Goal: Transaction & Acquisition: Purchase product/service

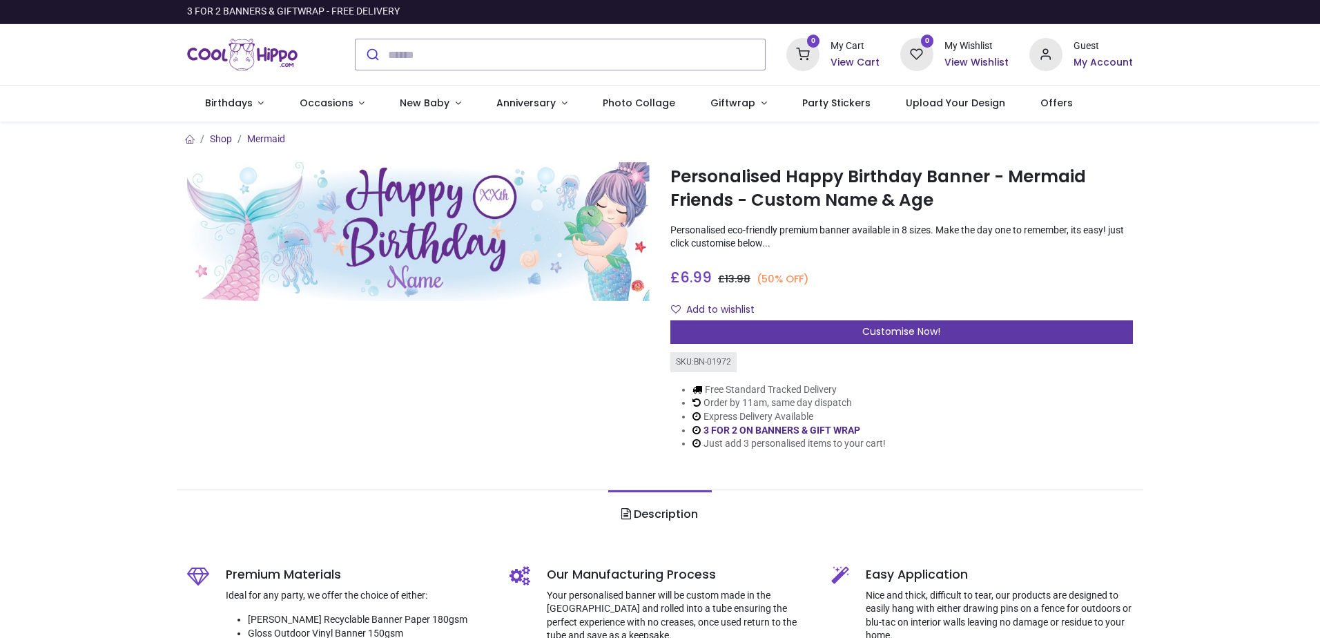
click at [894, 332] on span "Customise Now!" at bounding box center [901, 331] width 78 height 14
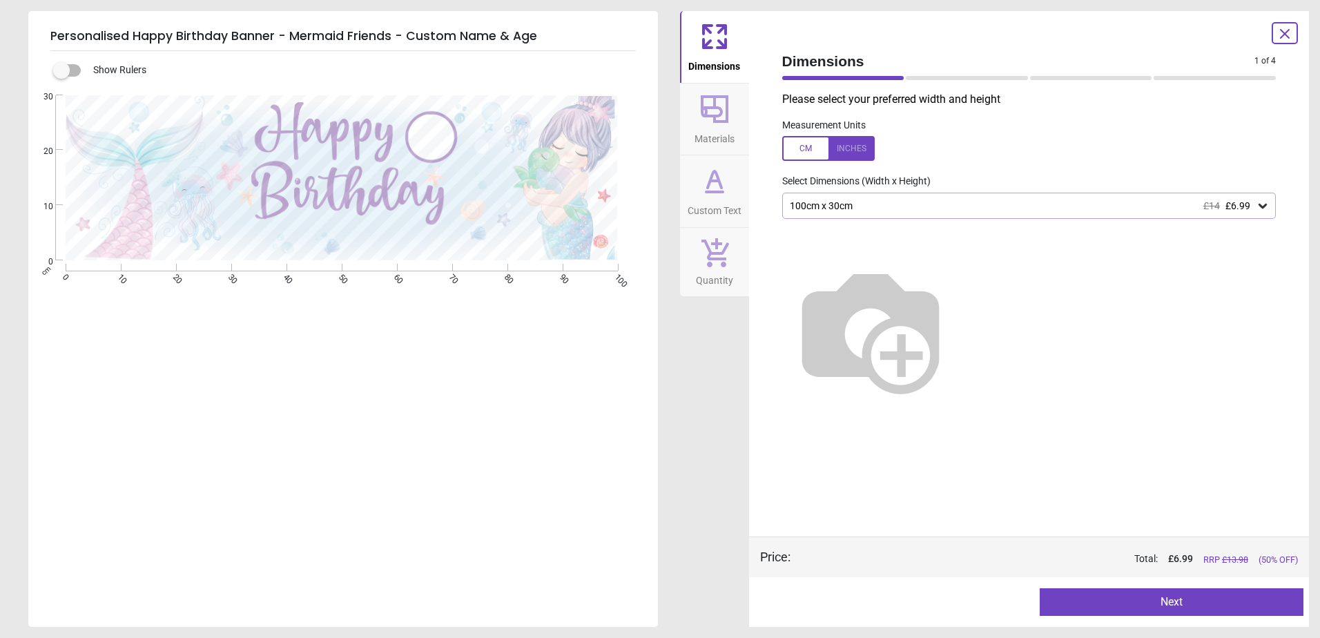
click at [888, 206] on div "100cm x 30cm £14 £6.99" at bounding box center [1022, 206] width 468 height 12
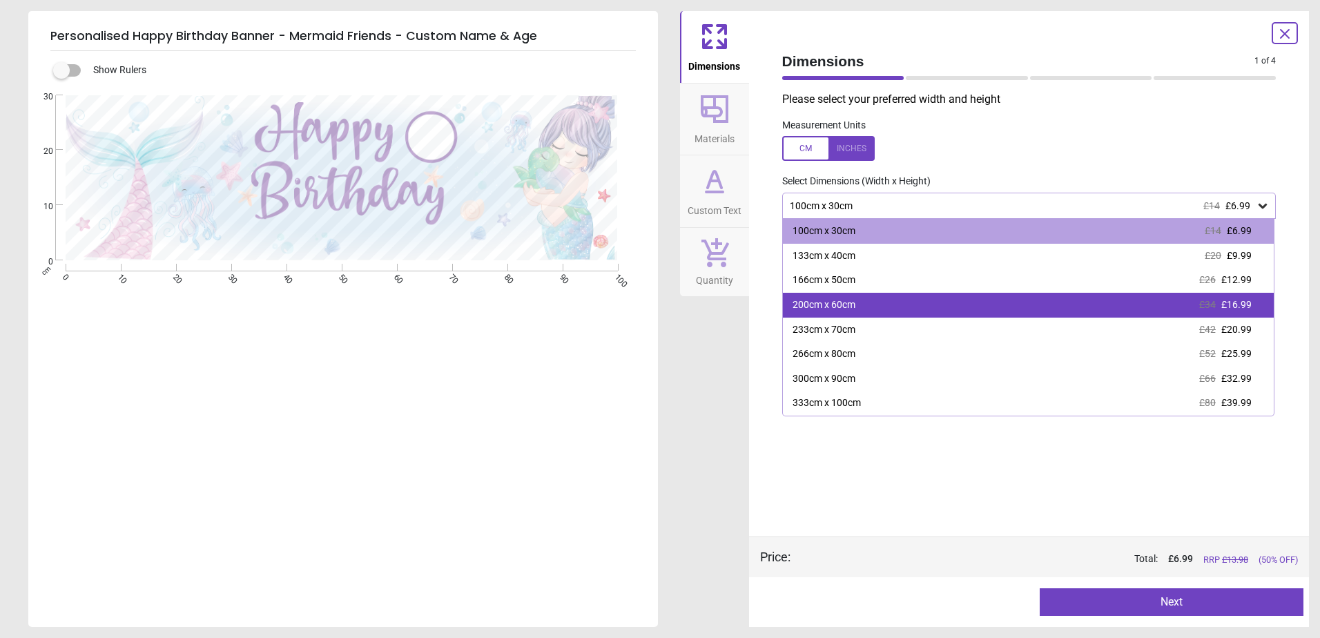
click at [846, 311] on div "200cm x 60cm" at bounding box center [823, 305] width 63 height 14
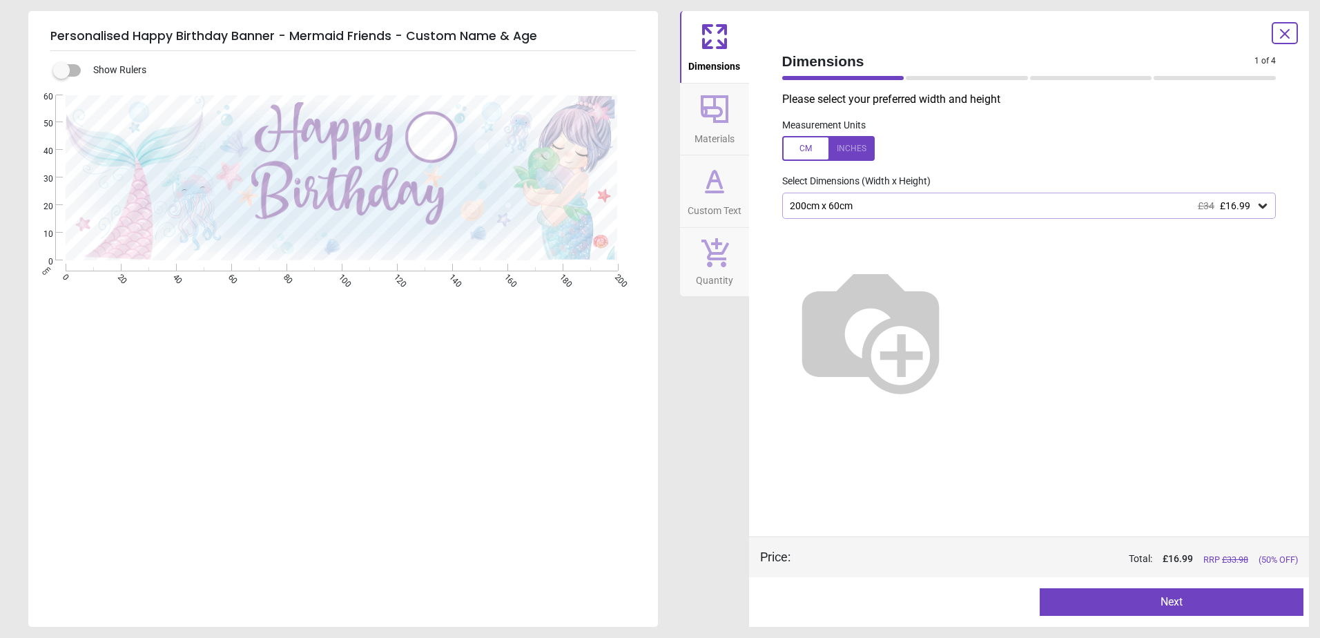
click at [698, 140] on span "Materials" at bounding box center [714, 136] width 40 height 21
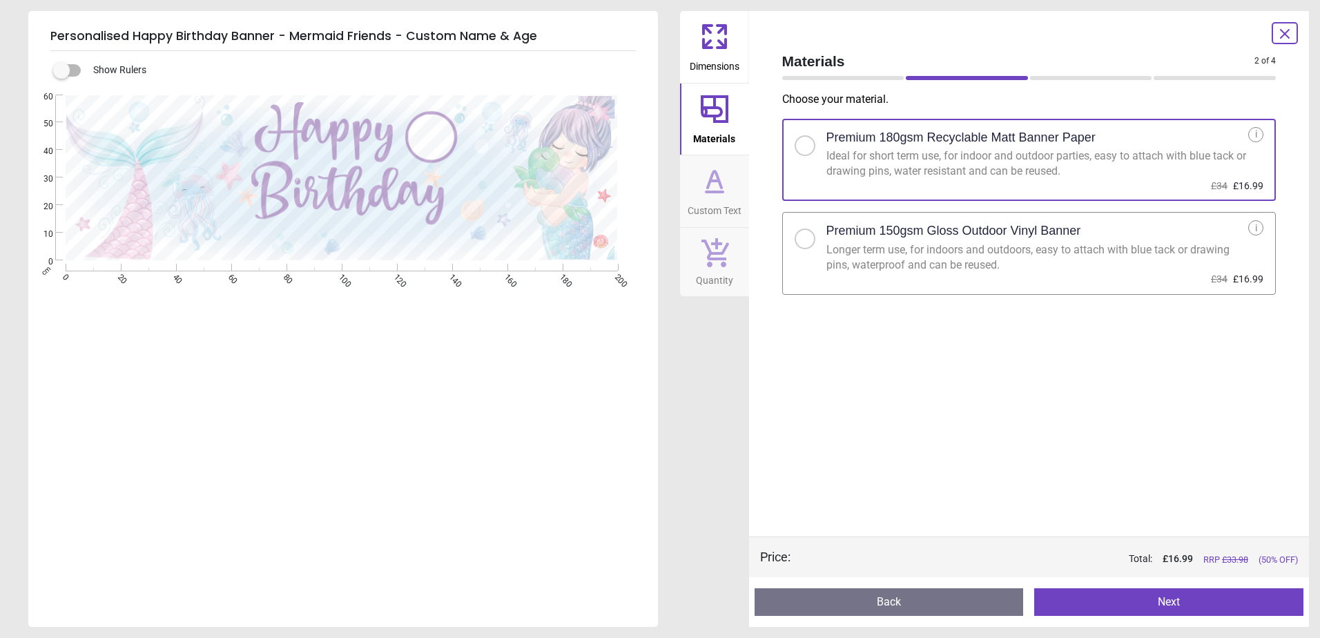
click at [705, 197] on icon at bounding box center [714, 180] width 33 height 33
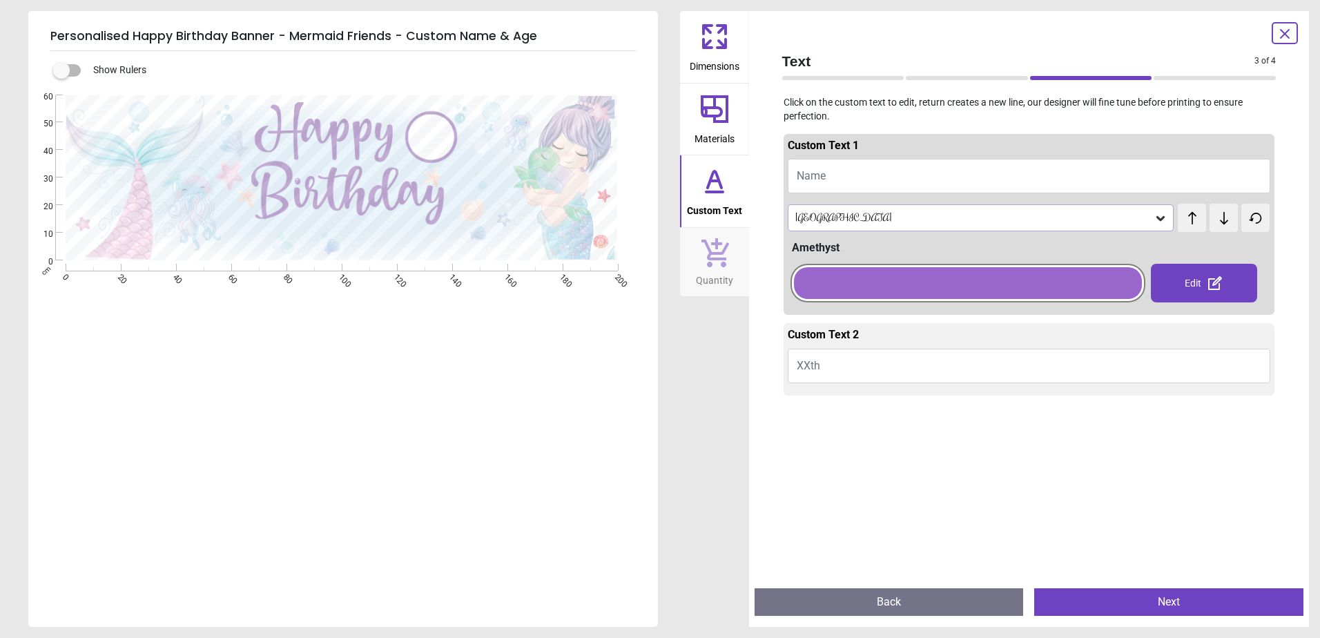
click at [823, 215] on div "[GEOGRAPHIC_DATA]" at bounding box center [974, 218] width 360 height 12
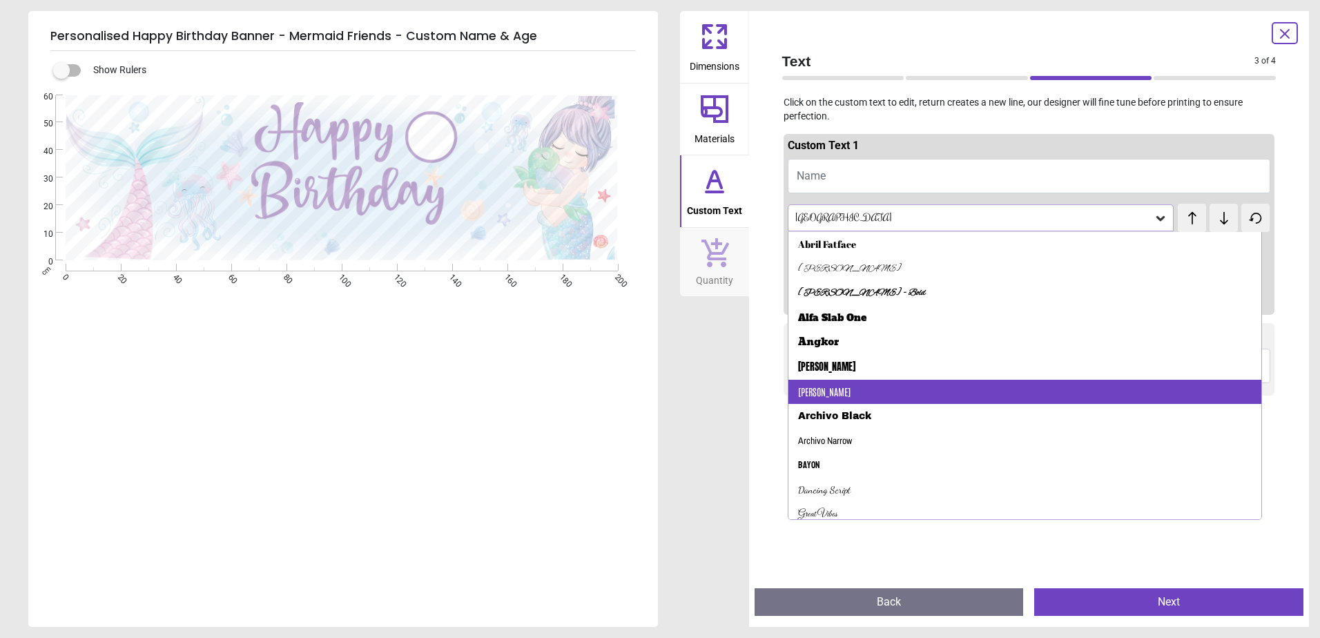
scroll to position [228, 0]
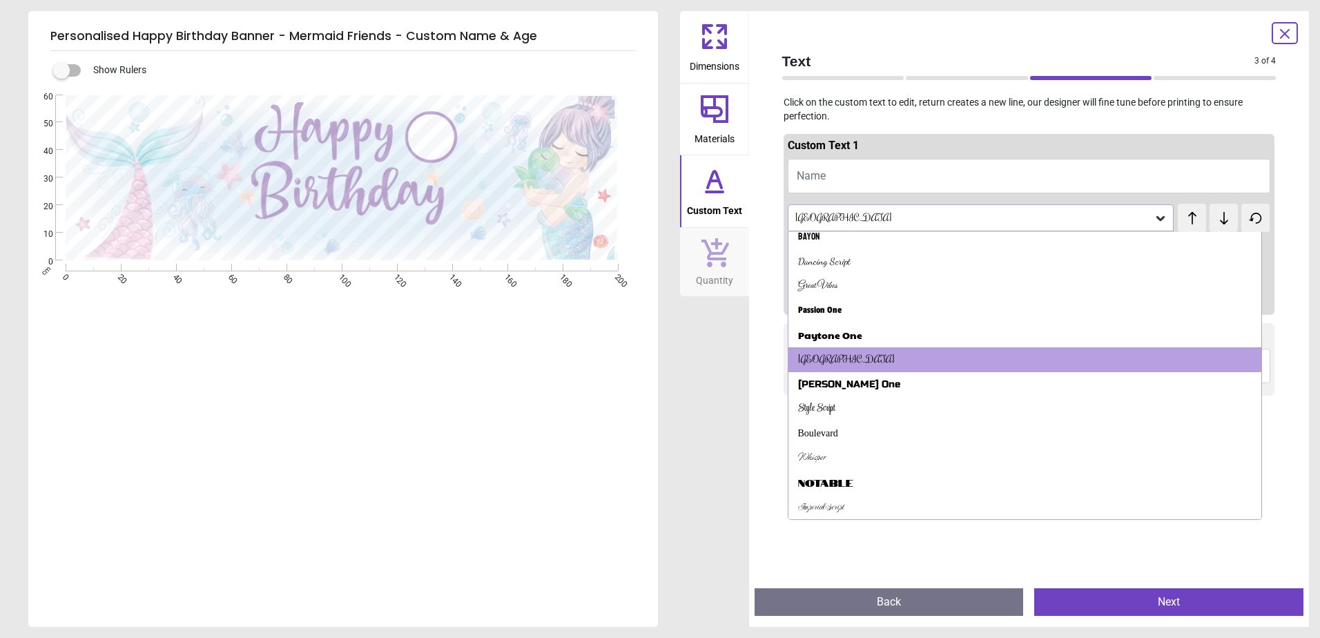
click at [932, 165] on button "Name" at bounding box center [1028, 176] width 483 height 35
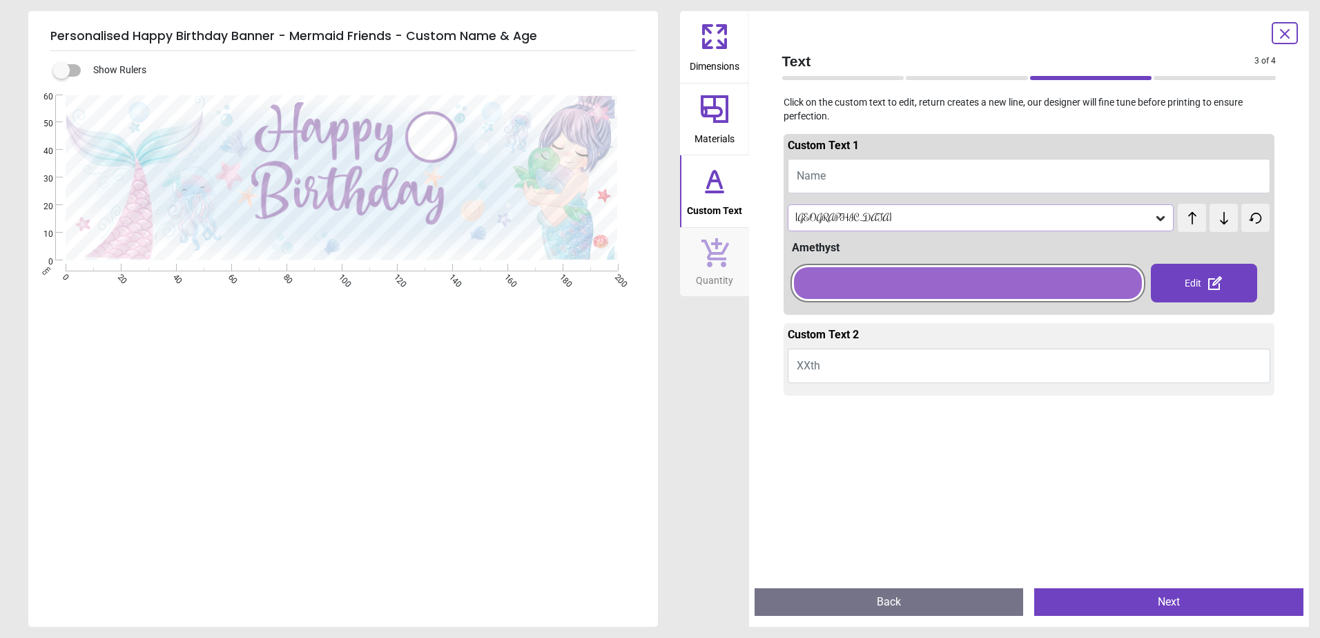
click at [929, 178] on button "Name" at bounding box center [1028, 176] width 483 height 35
type textarea "*"
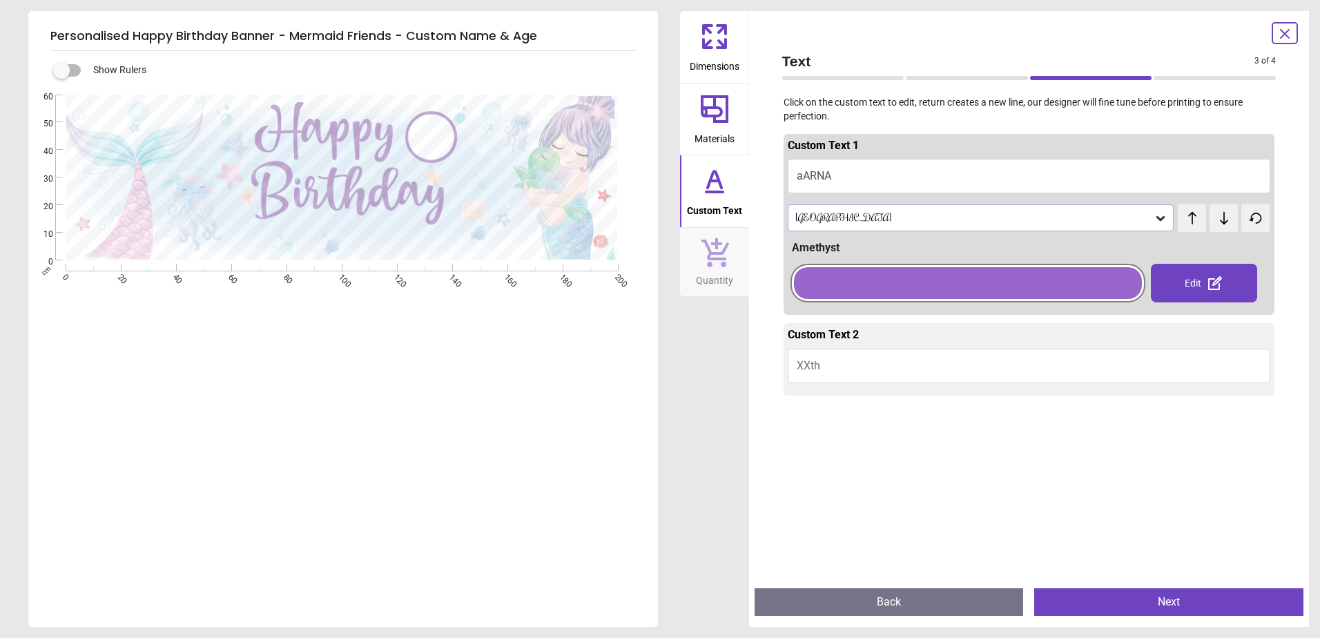
click at [850, 214] on div "[GEOGRAPHIC_DATA]" at bounding box center [974, 218] width 360 height 12
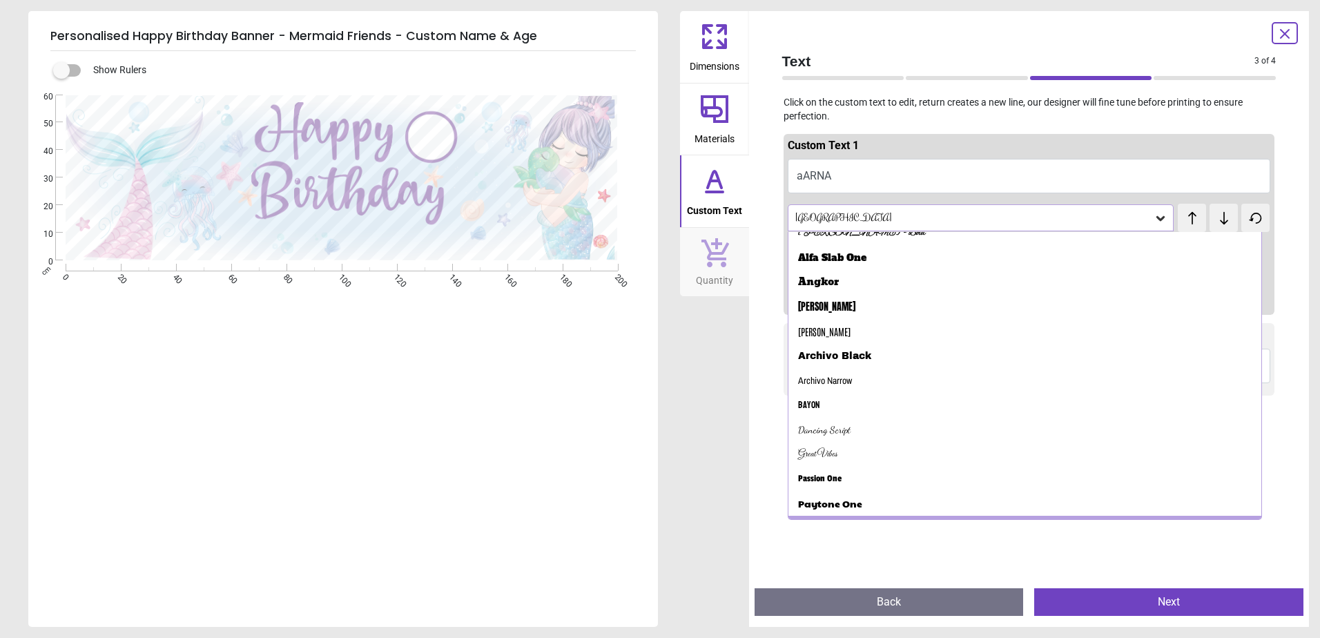
scroll to position [81, 0]
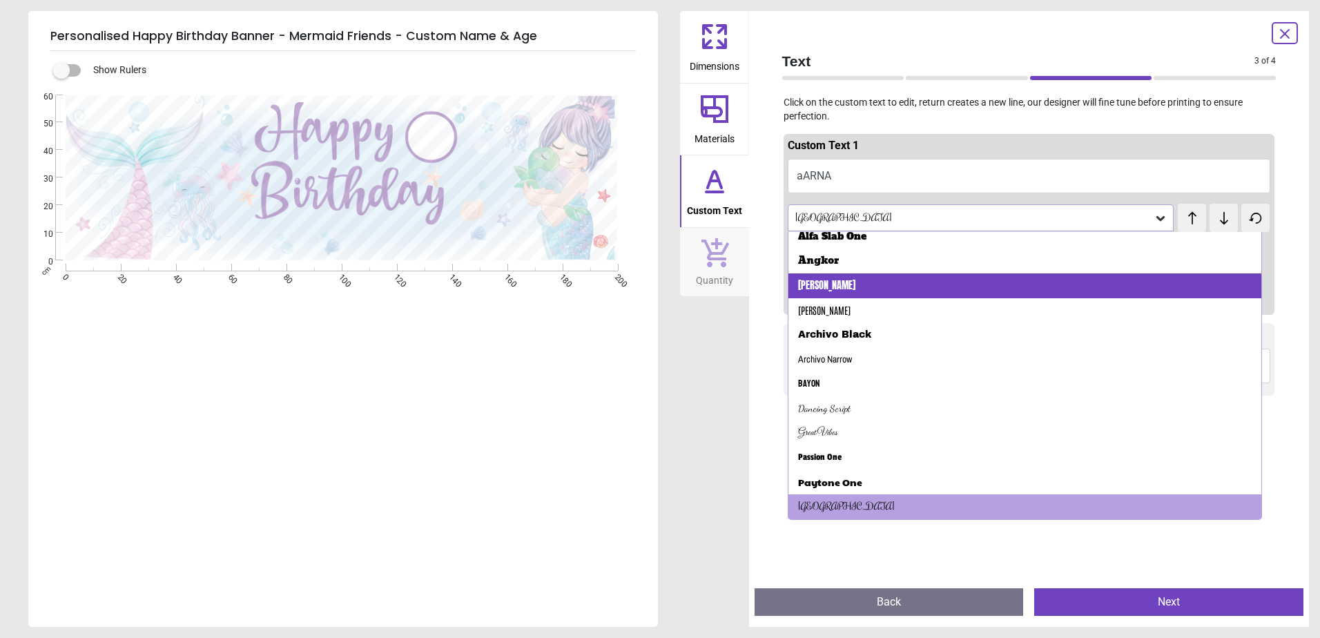
click at [827, 286] on div "[PERSON_NAME]" at bounding box center [1024, 285] width 473 height 25
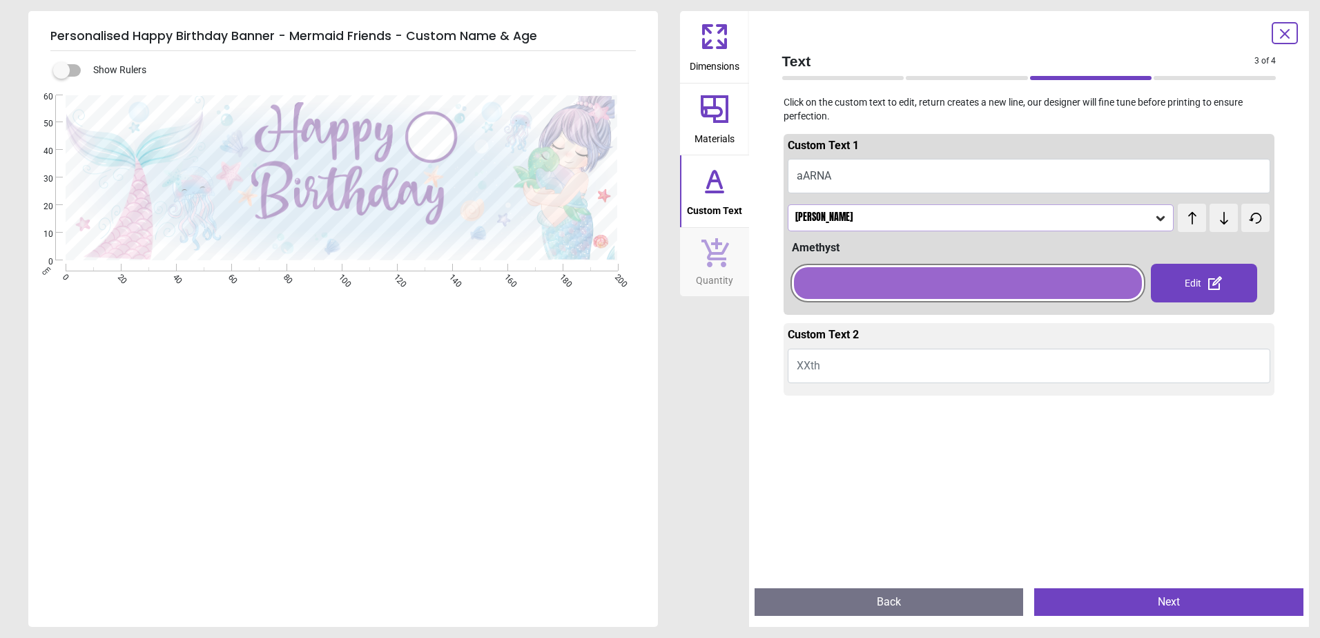
click at [846, 215] on div "[PERSON_NAME]" at bounding box center [974, 218] width 360 height 12
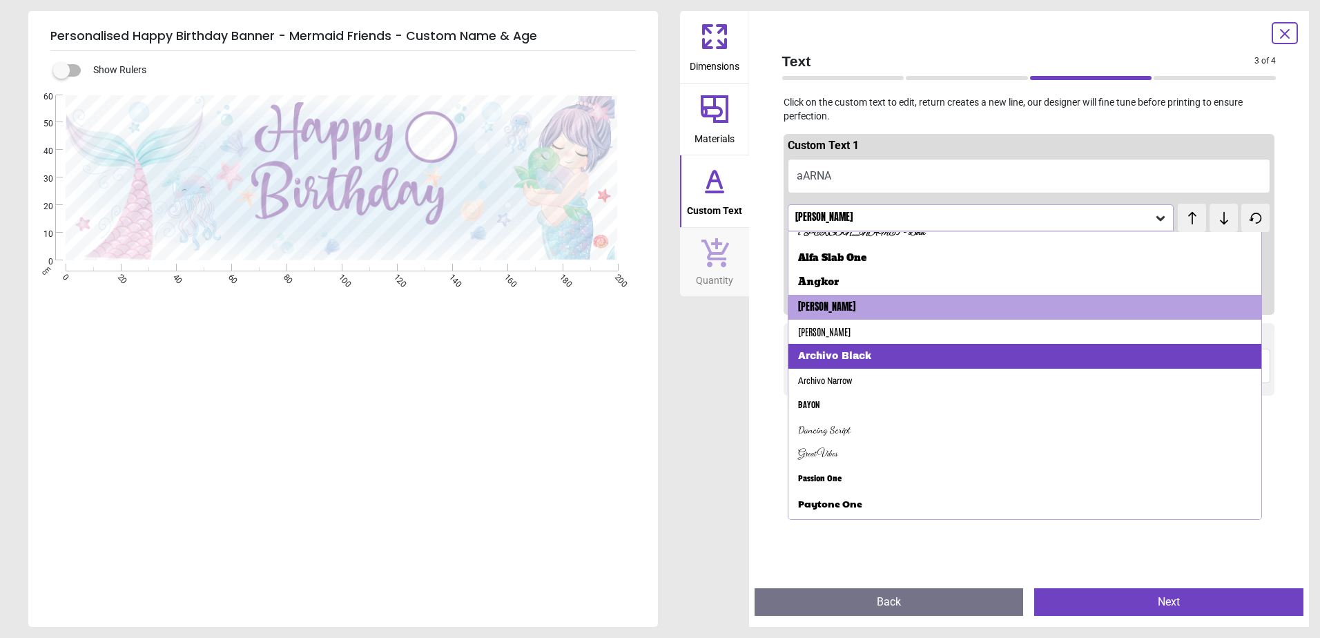
scroll to position [138, 0]
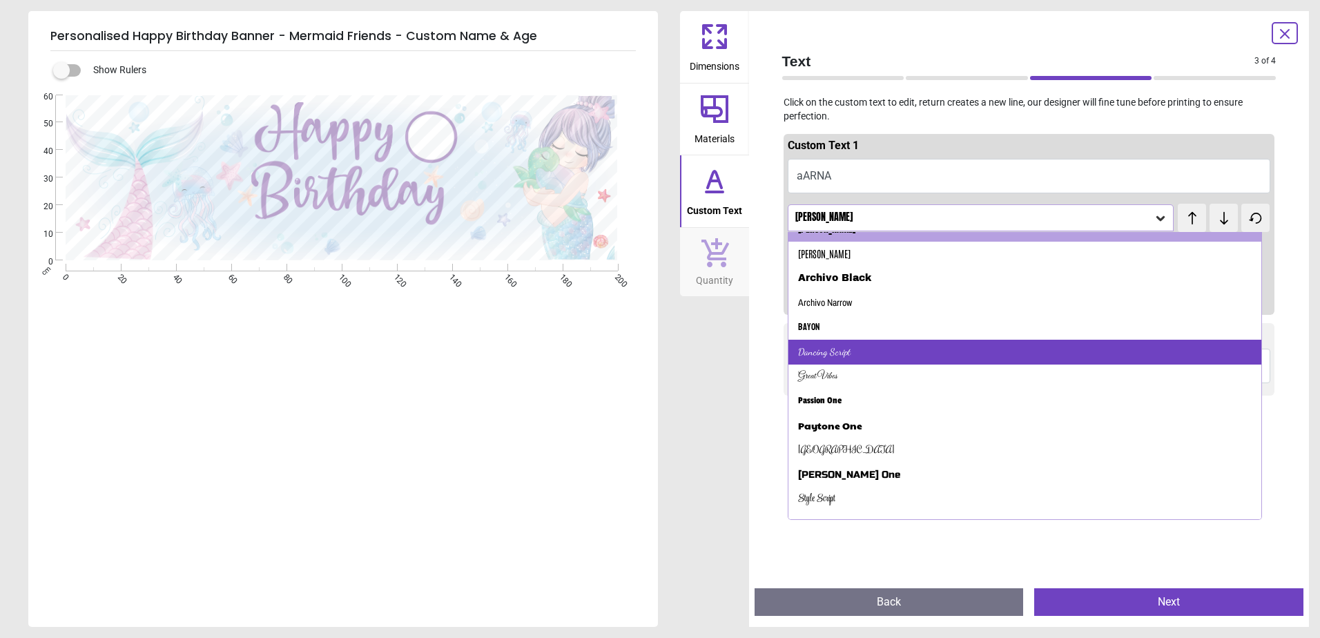
click at [839, 354] on div "Dancing Script" at bounding box center [824, 352] width 52 height 14
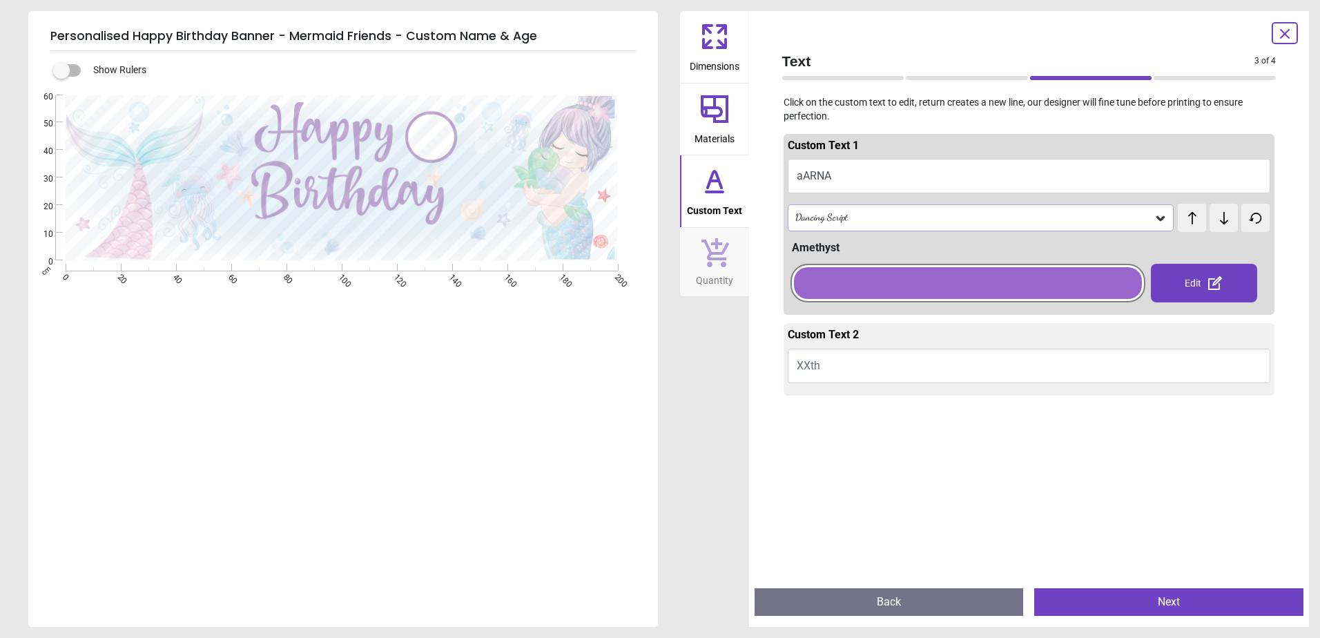
click at [316, 239] on textarea "*****" at bounding box center [344, 231] width 191 height 32
type textarea "**"
click at [443, 140] on textarea at bounding box center [432, 136] width 35 height 17
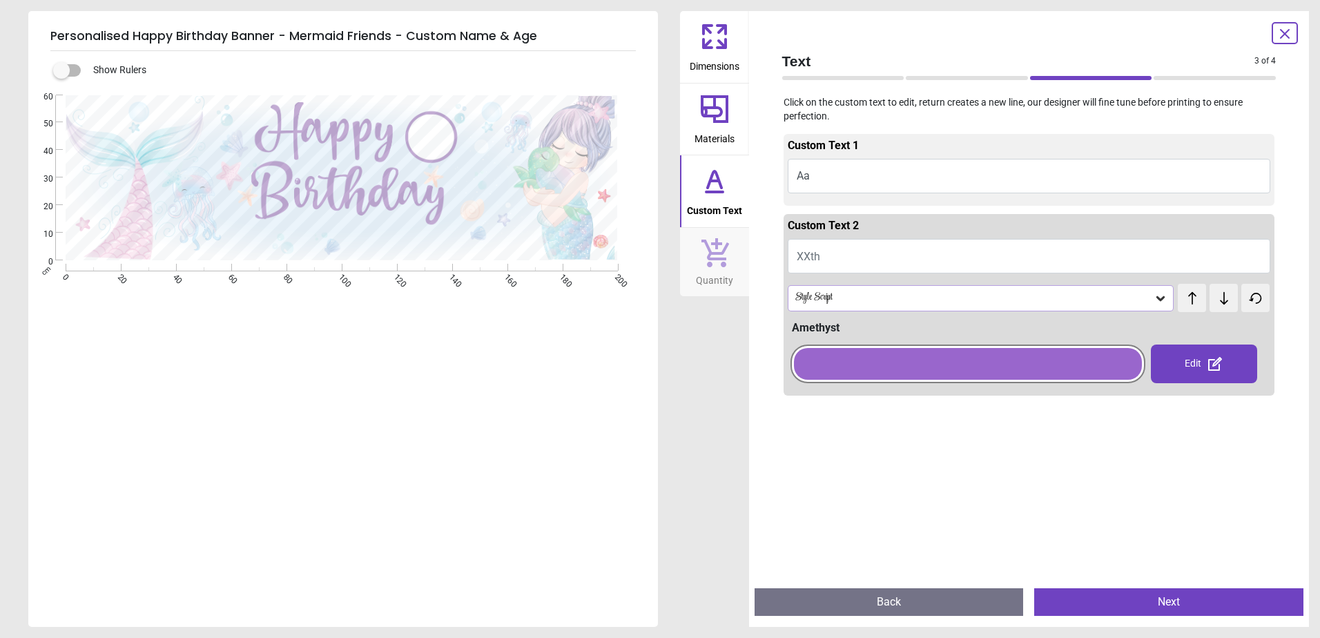
click at [442, 139] on textarea at bounding box center [432, 136] width 35 height 17
click at [450, 138] on div "e ** e ***" at bounding box center [341, 178] width 551 height 166
type textarea "*"
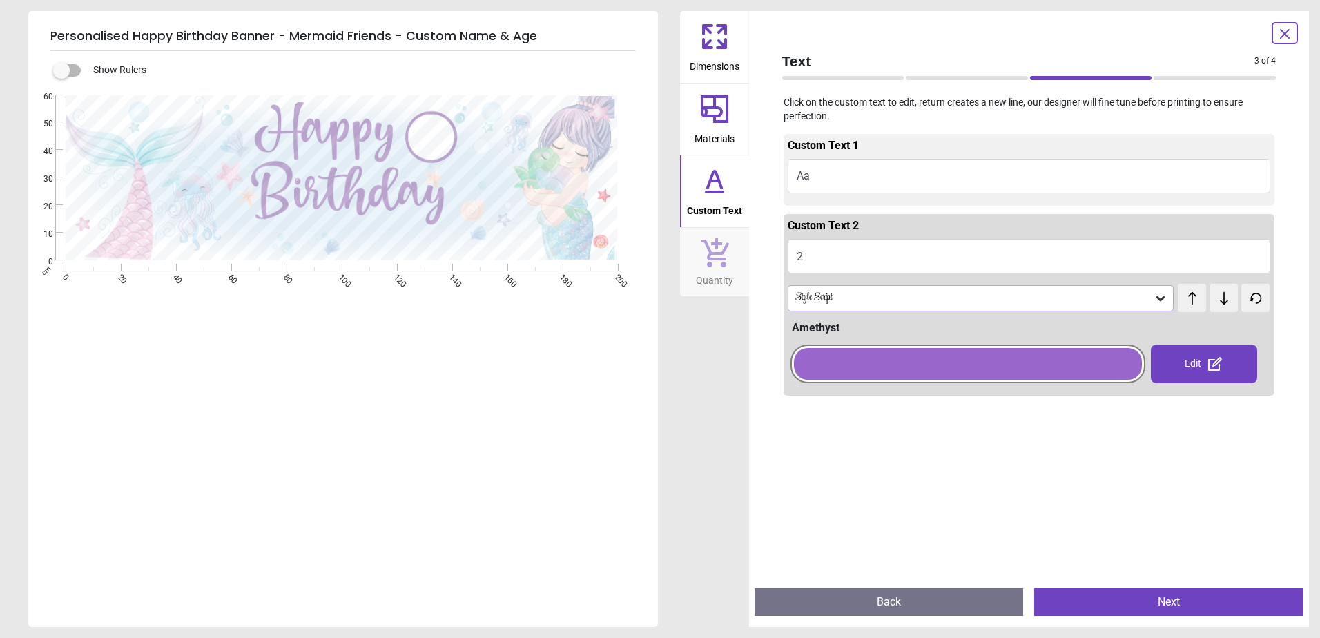
type textarea "*"
click at [1026, 379] on div at bounding box center [968, 364] width 348 height 32
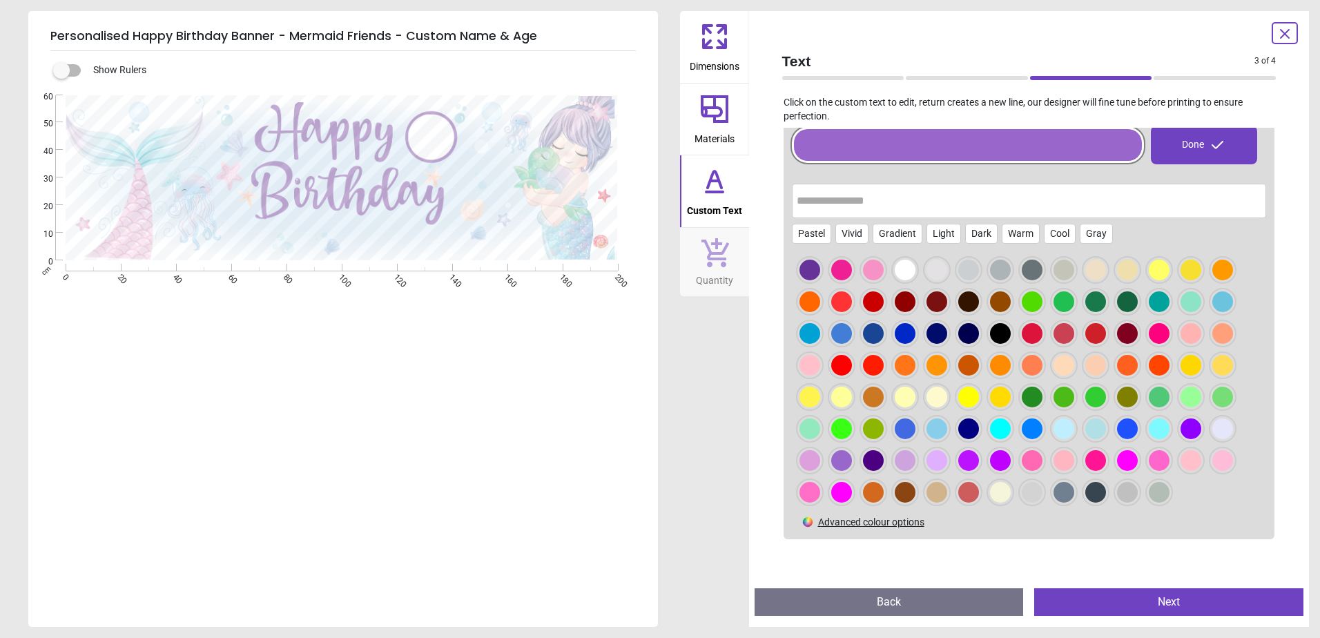
scroll to position [276, 0]
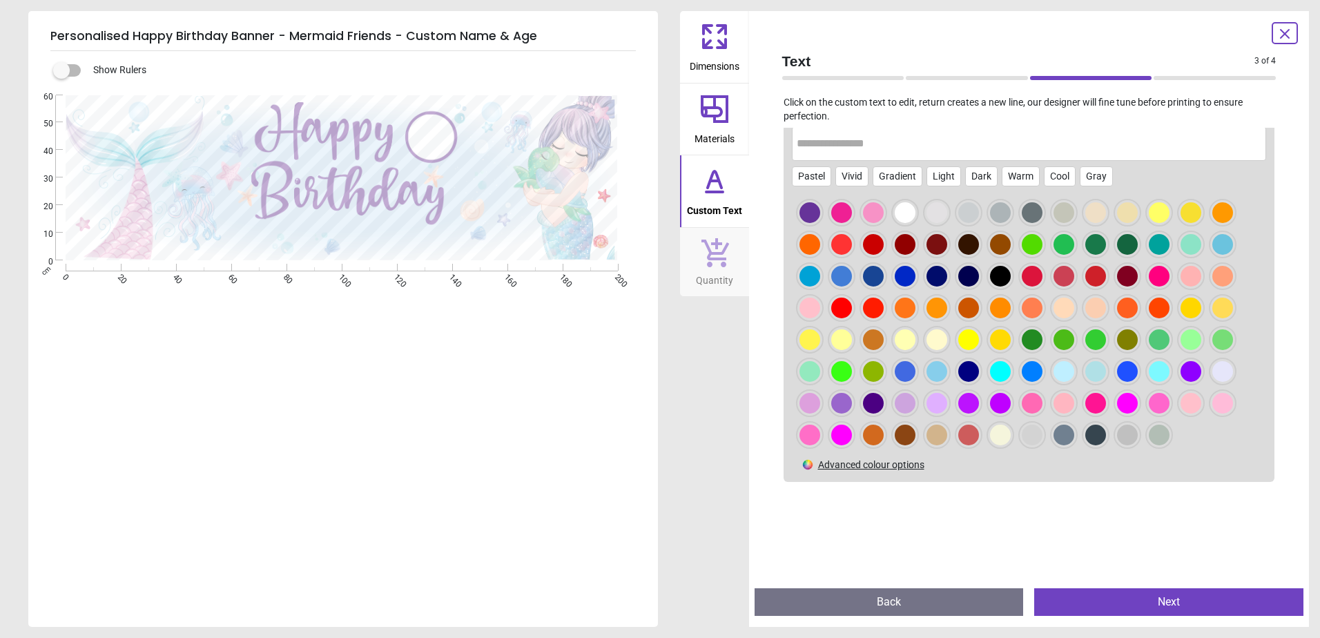
click at [836, 403] on div at bounding box center [841, 403] width 21 height 21
click at [800, 398] on div at bounding box center [809, 403] width 21 height 21
click at [988, 409] on div at bounding box center [1000, 403] width 25 height 25
click at [1137, 399] on div at bounding box center [1127, 403] width 21 height 21
click at [1129, 404] on div at bounding box center [1127, 403] width 21 height 21
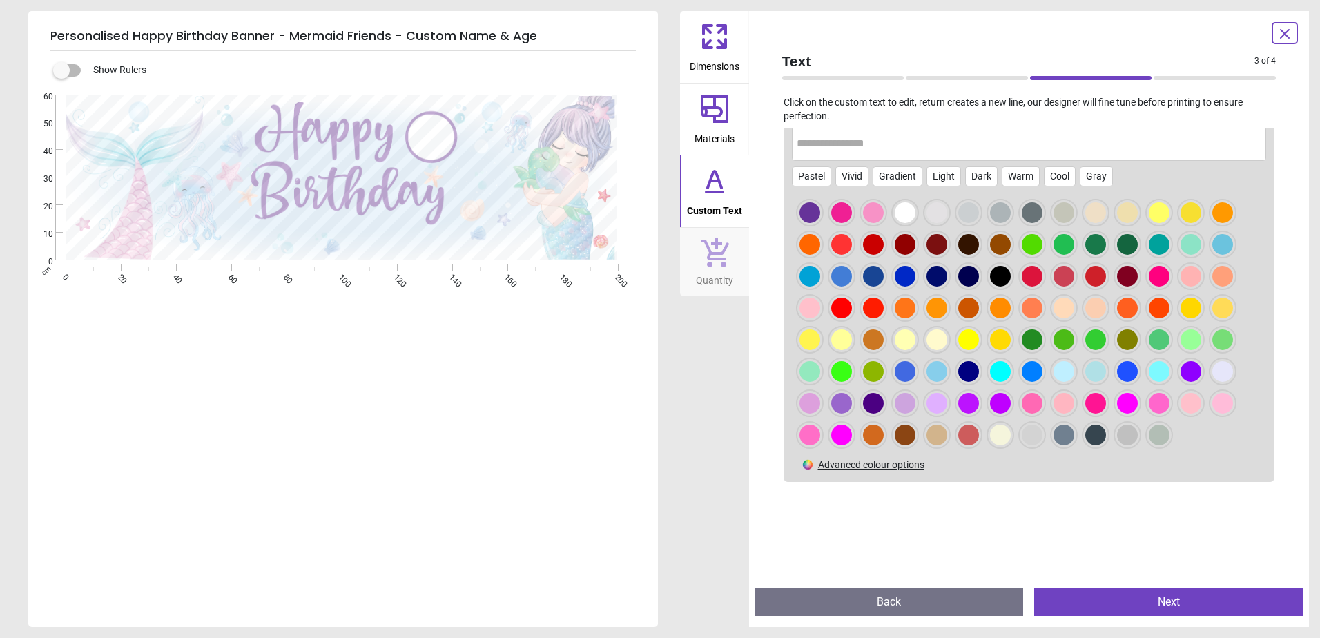
click at [932, 399] on div at bounding box center [936, 403] width 21 height 21
click at [874, 405] on div at bounding box center [873, 403] width 21 height 21
click at [958, 130] on input "text" at bounding box center [1028, 144] width 465 height 28
click at [712, 109] on icon at bounding box center [714, 108] width 33 height 33
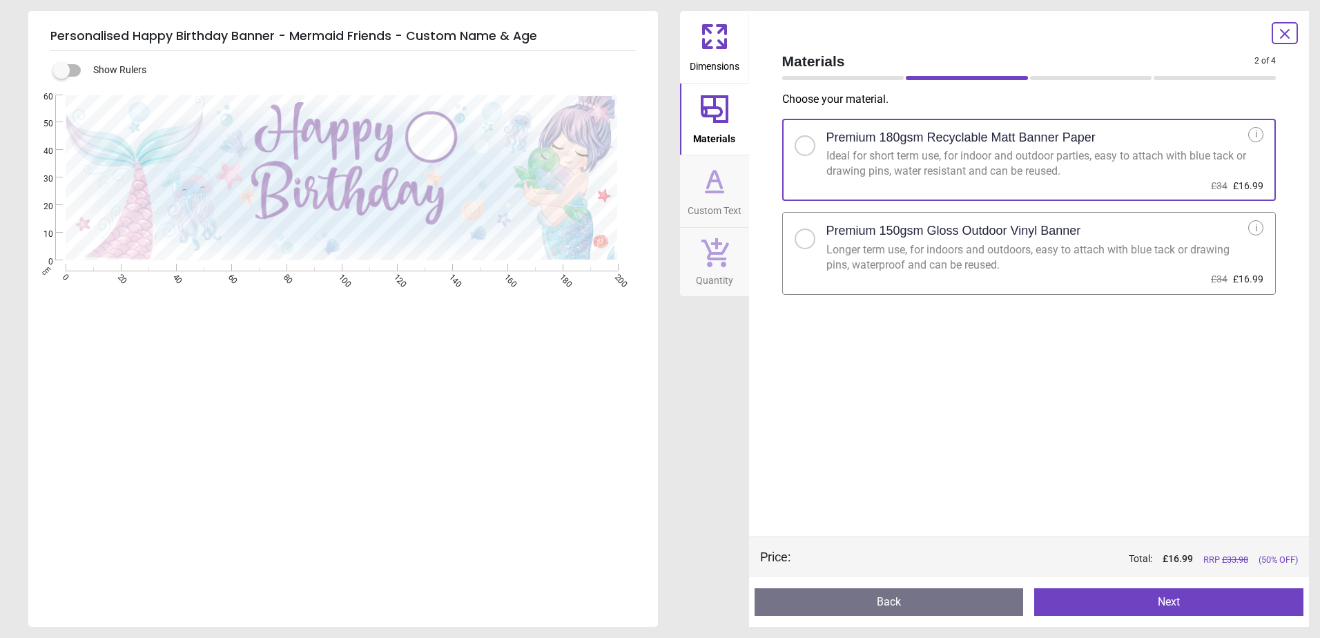
click at [709, 50] on icon at bounding box center [714, 36] width 33 height 33
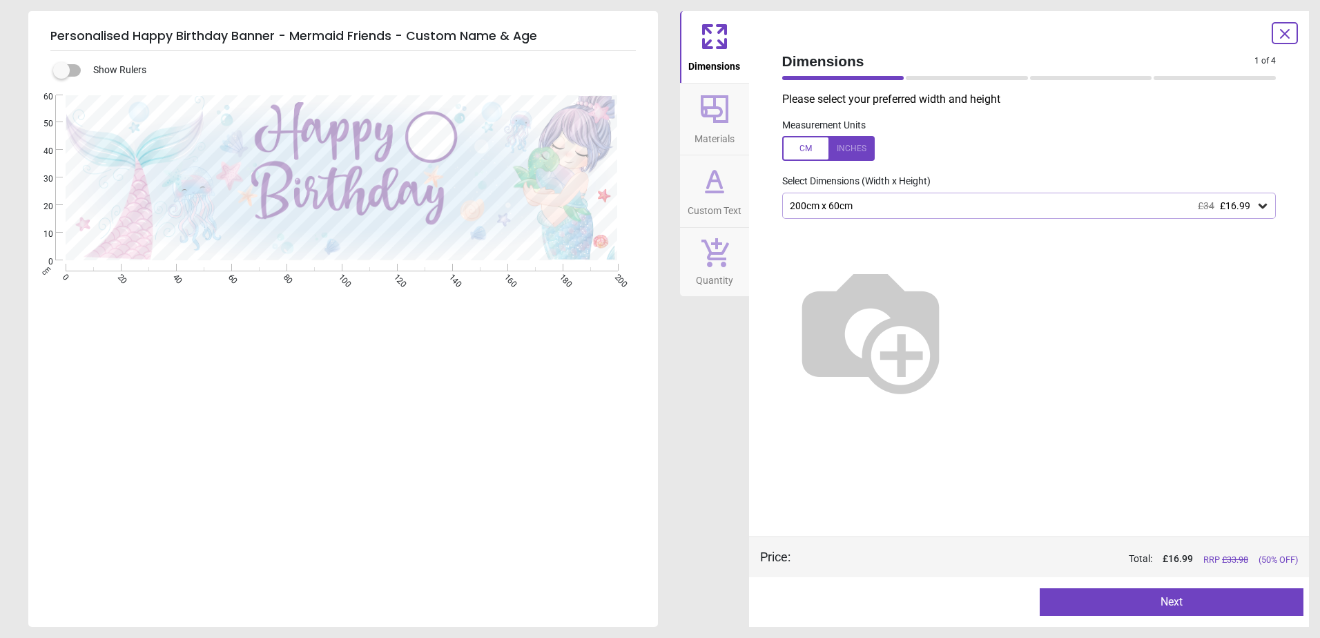
click at [897, 205] on div "200cm x 60cm £34 £16.99" at bounding box center [1022, 206] width 468 height 12
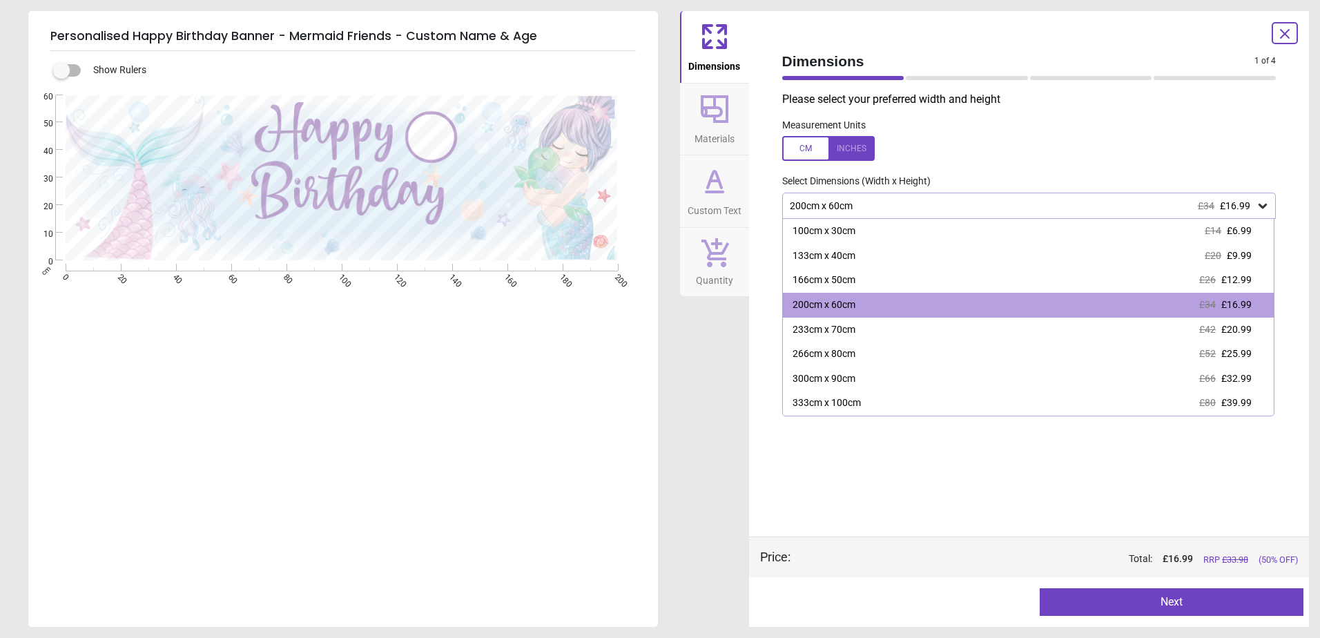
click at [897, 205] on div "200cm x 60cm £34 £16.99" at bounding box center [1022, 206] width 468 height 12
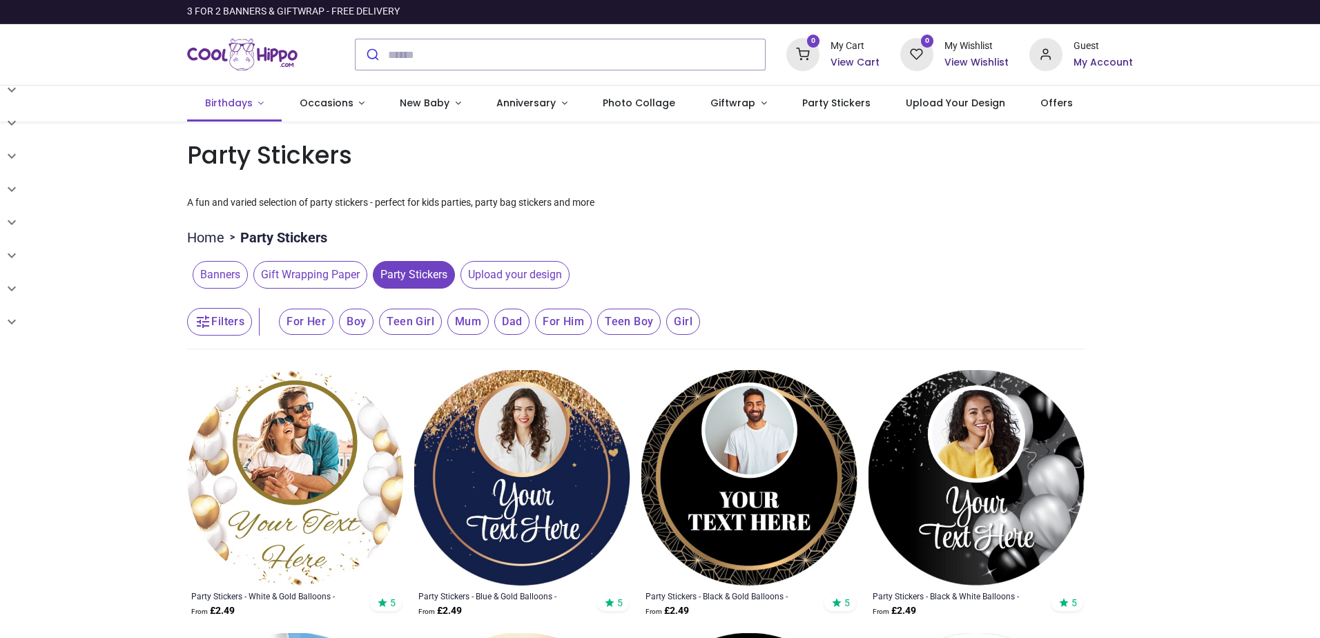
click at [235, 106] on span "Birthdays" at bounding box center [229, 103] width 48 height 14
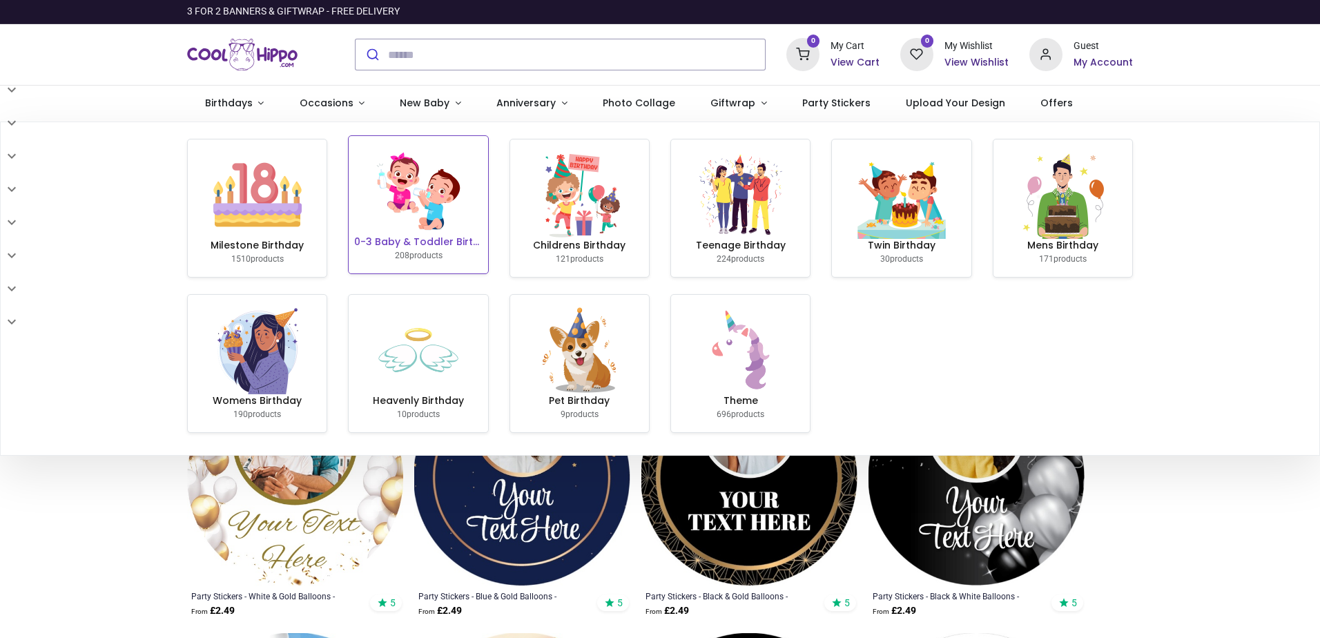
click at [427, 217] on img at bounding box center [418, 191] width 88 height 88
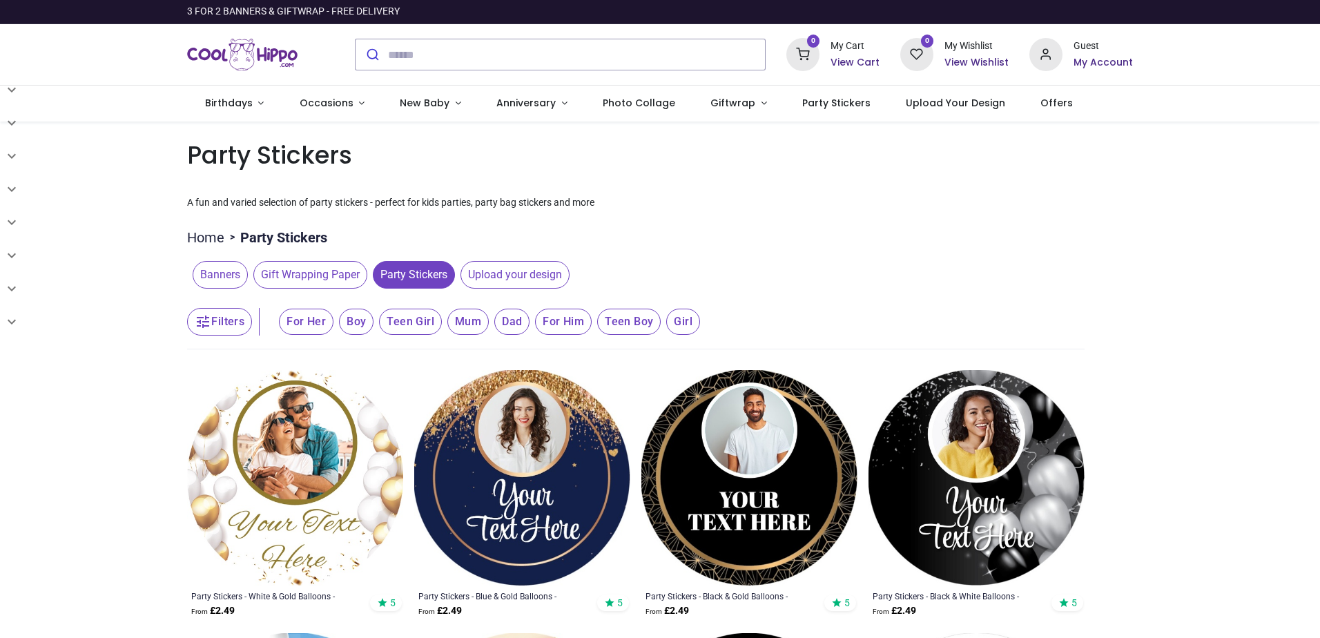
click at [204, 273] on span "Banners" at bounding box center [220, 275] width 55 height 28
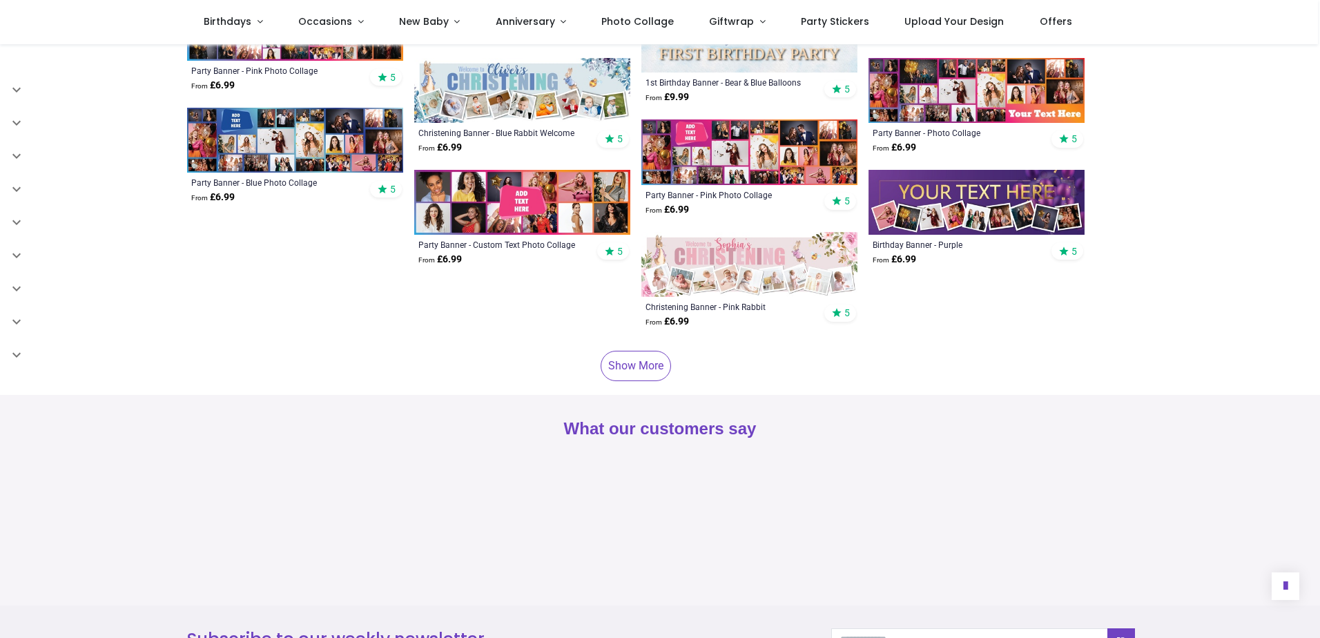
scroll to position [1035, 0]
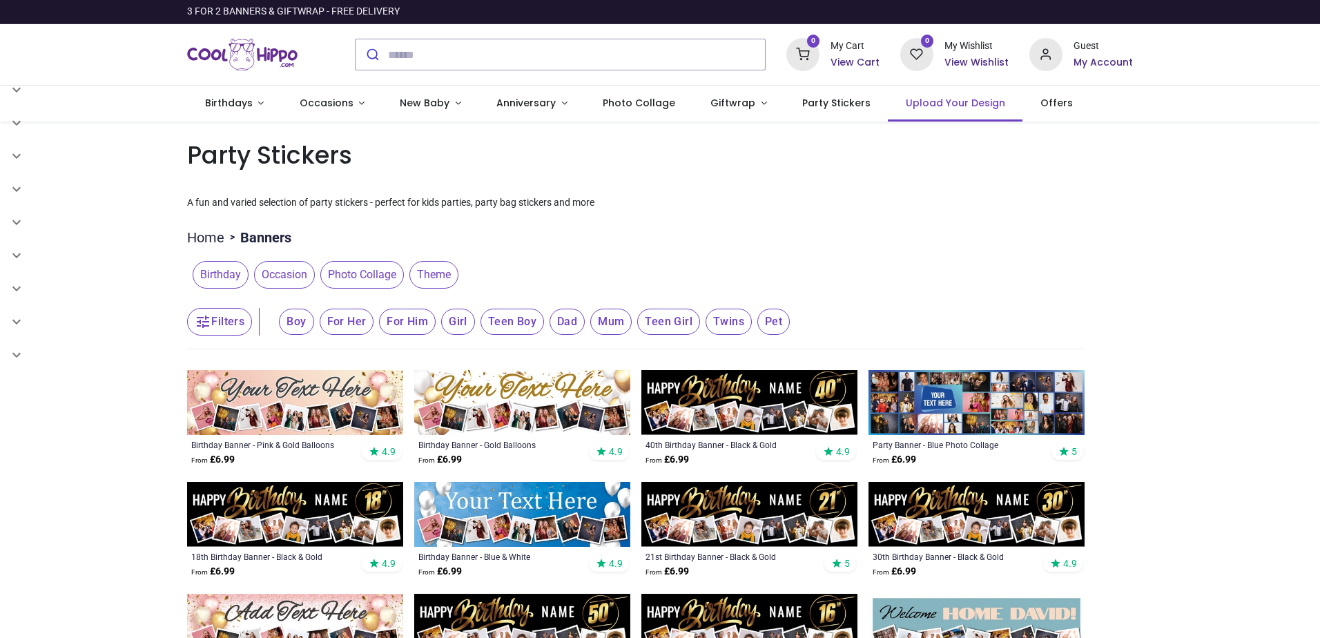
click at [944, 103] on span "Upload Your Design" at bounding box center [954, 103] width 99 height 14
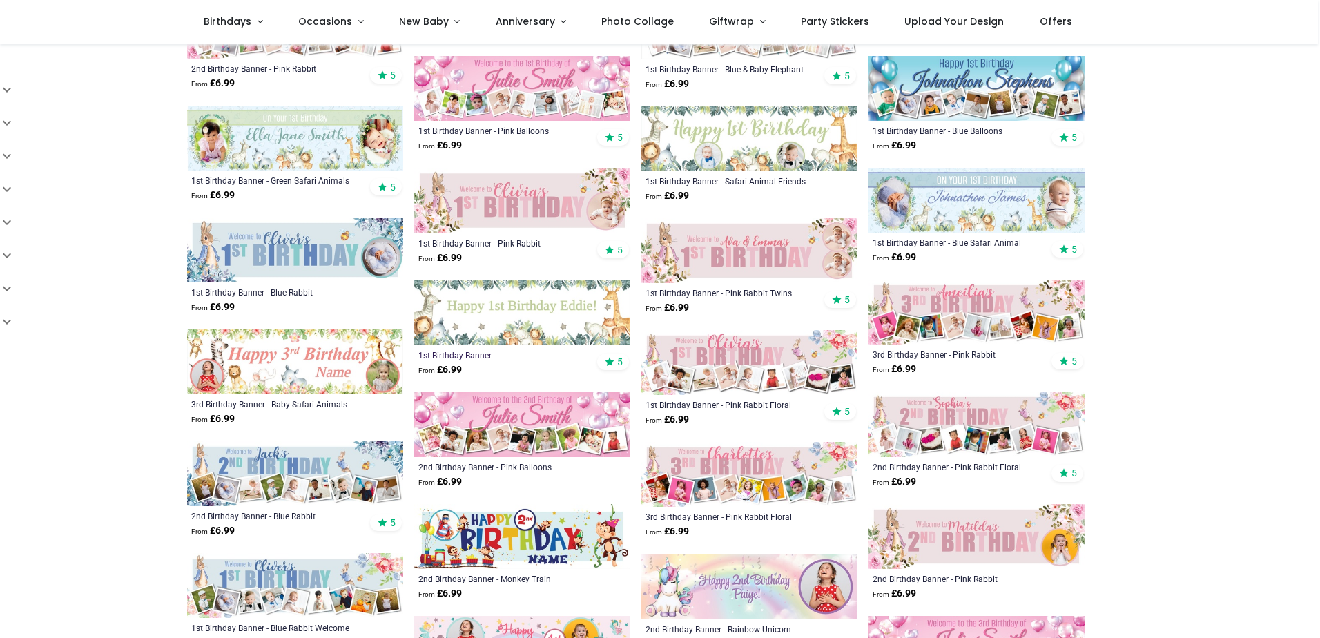
scroll to position [552, 0]
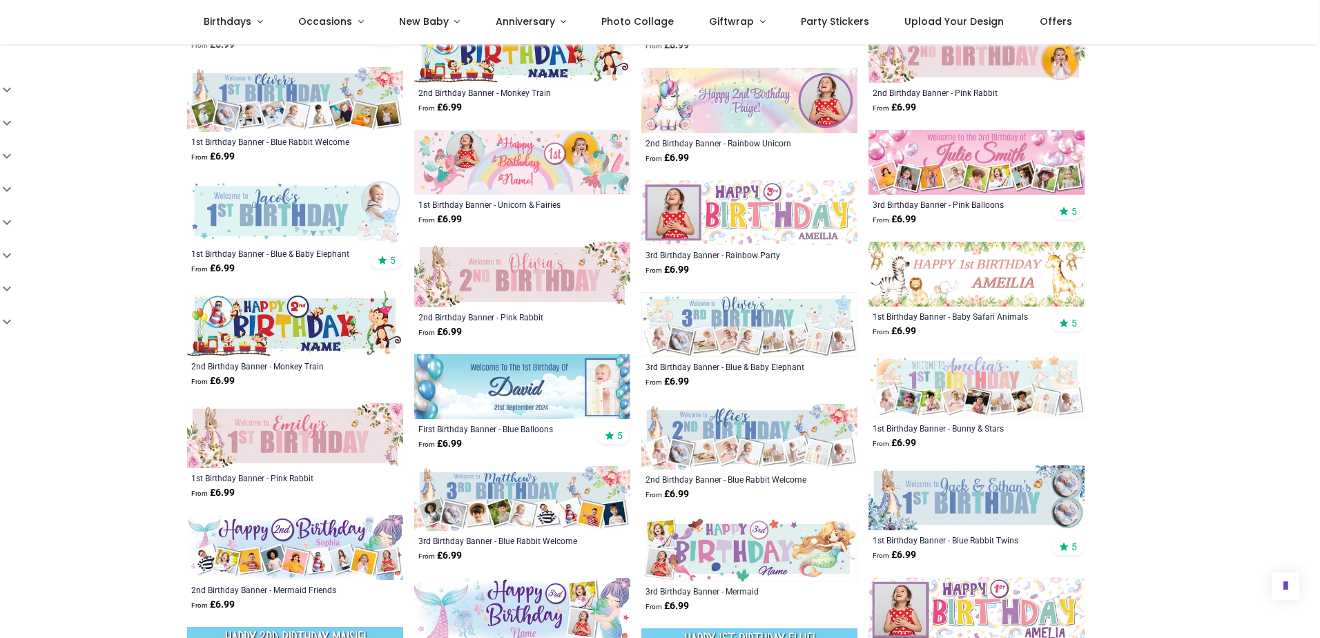
scroll to position [1104, 0]
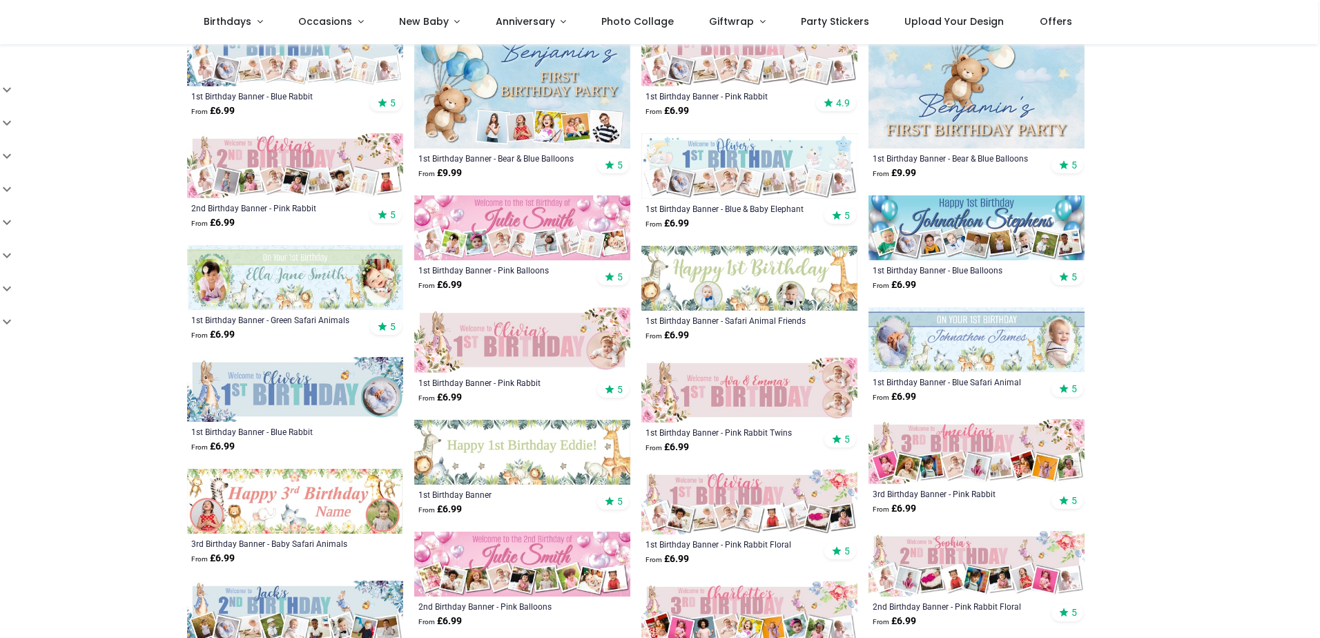
scroll to position [276, 0]
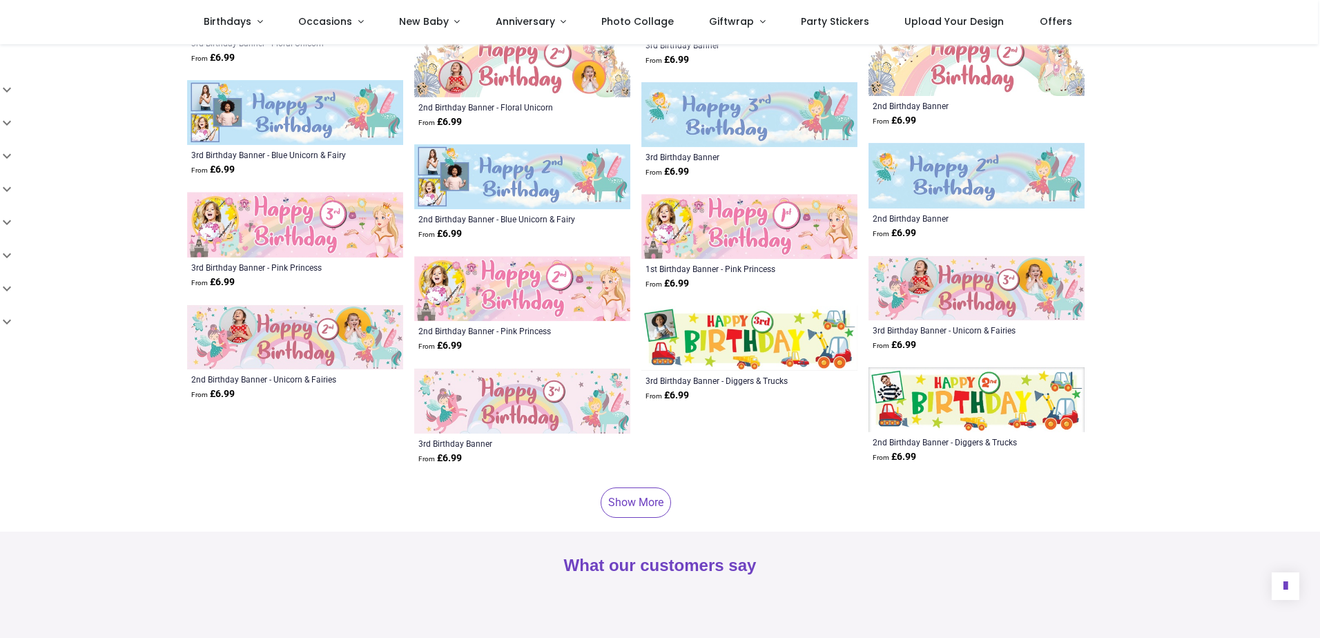
scroll to position [3796, 0]
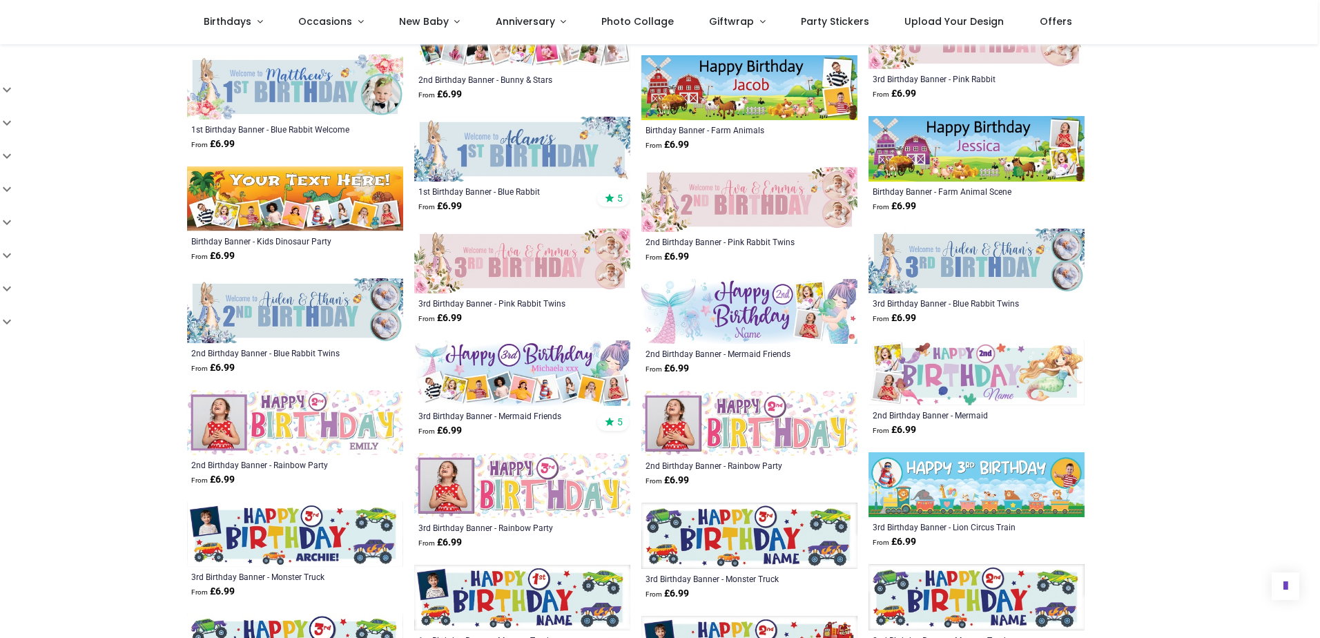
scroll to position [2209, 0]
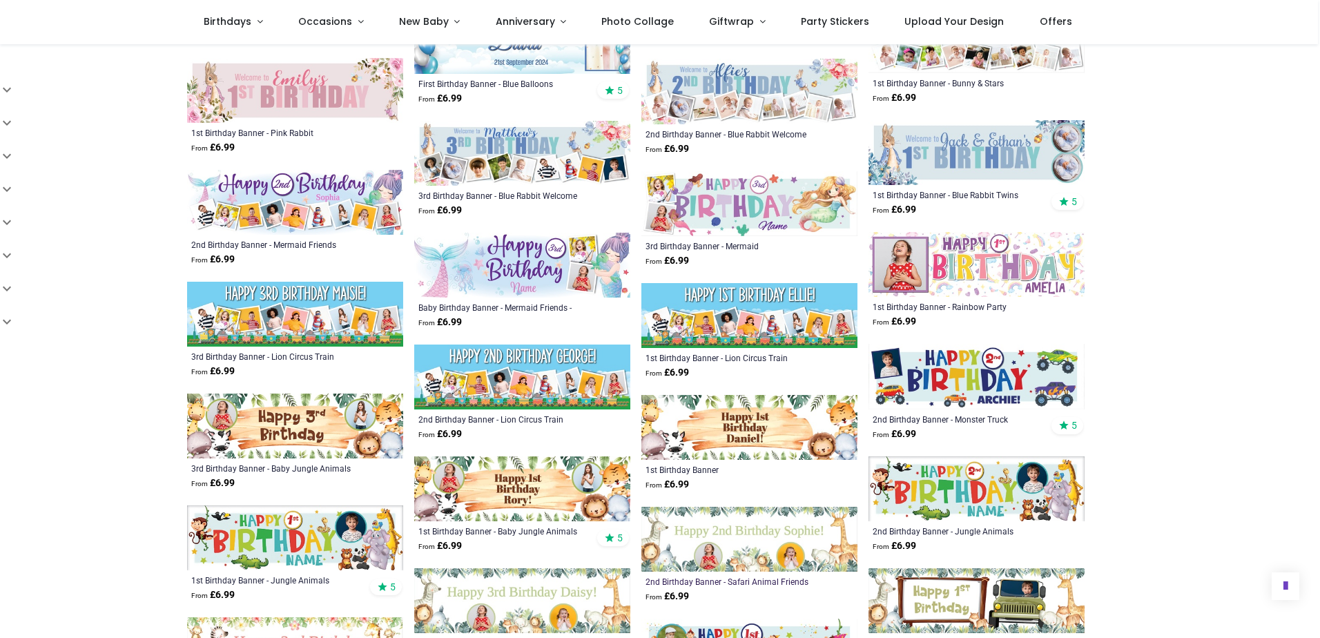
scroll to position [1035, 0]
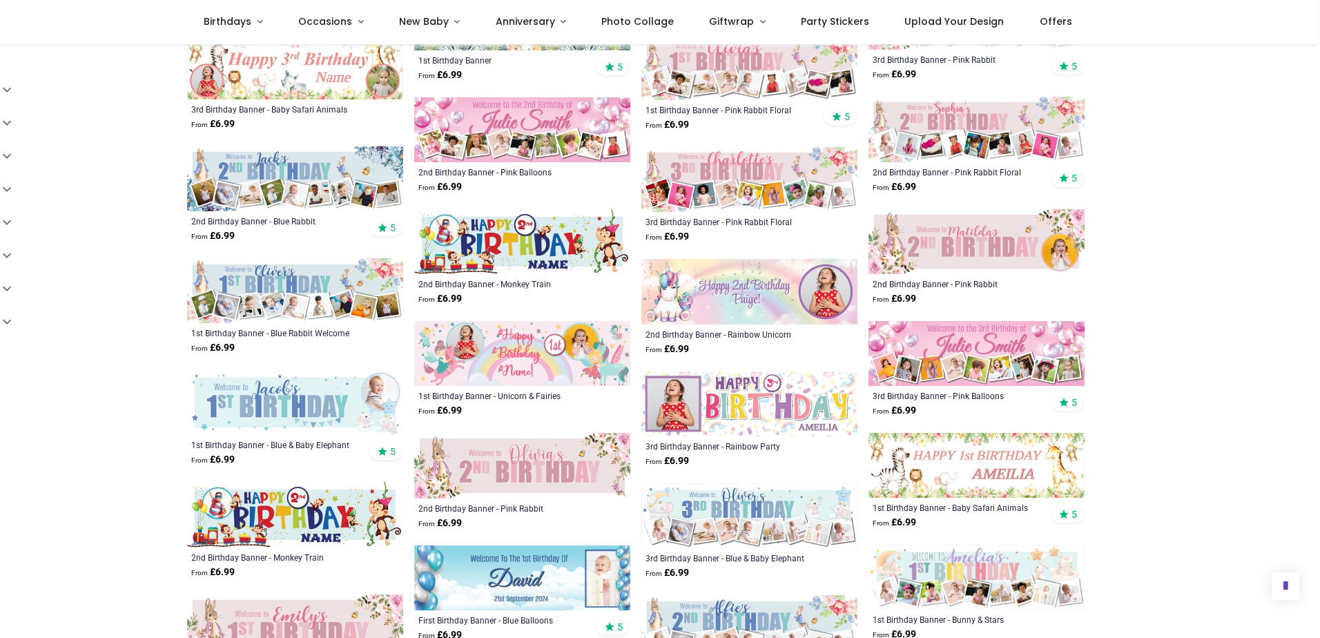
scroll to position [690, 0]
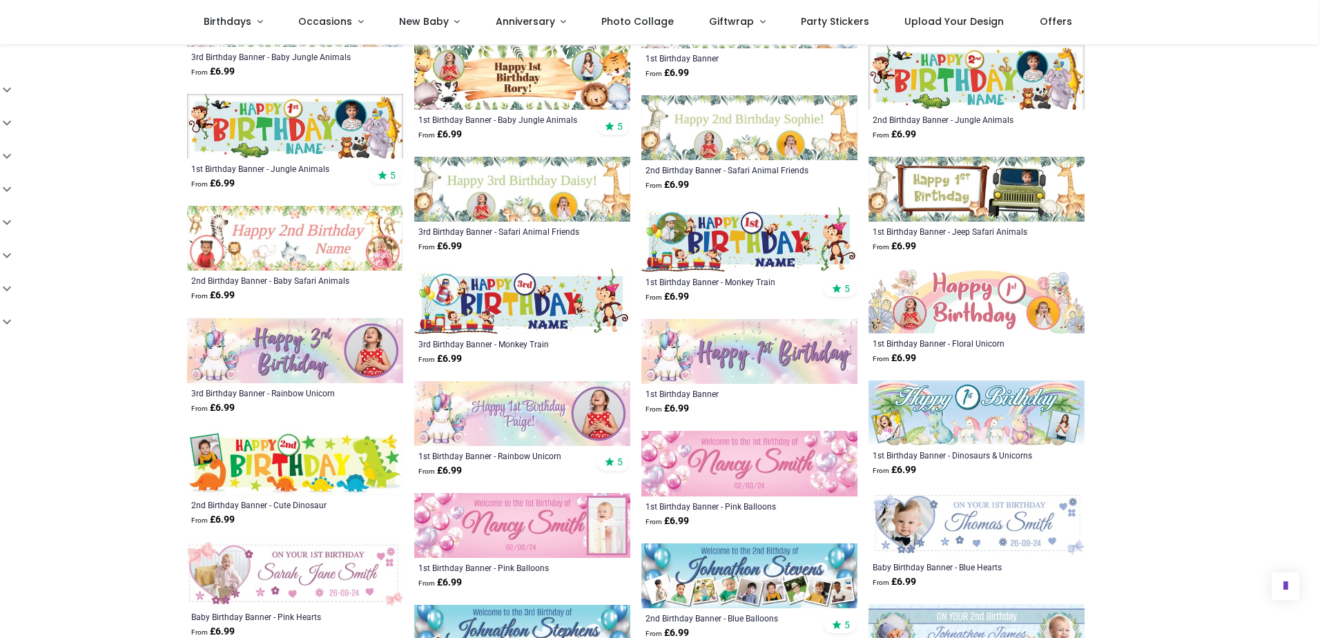
scroll to position [1656, 0]
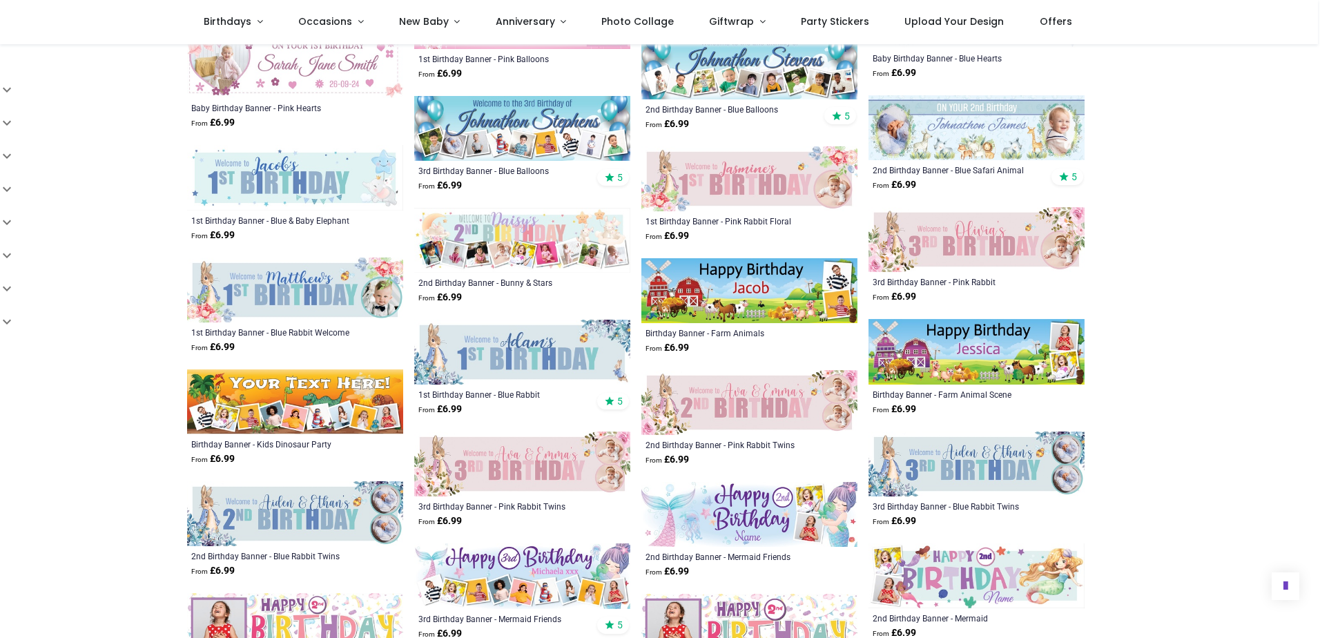
scroll to position [2278, 0]
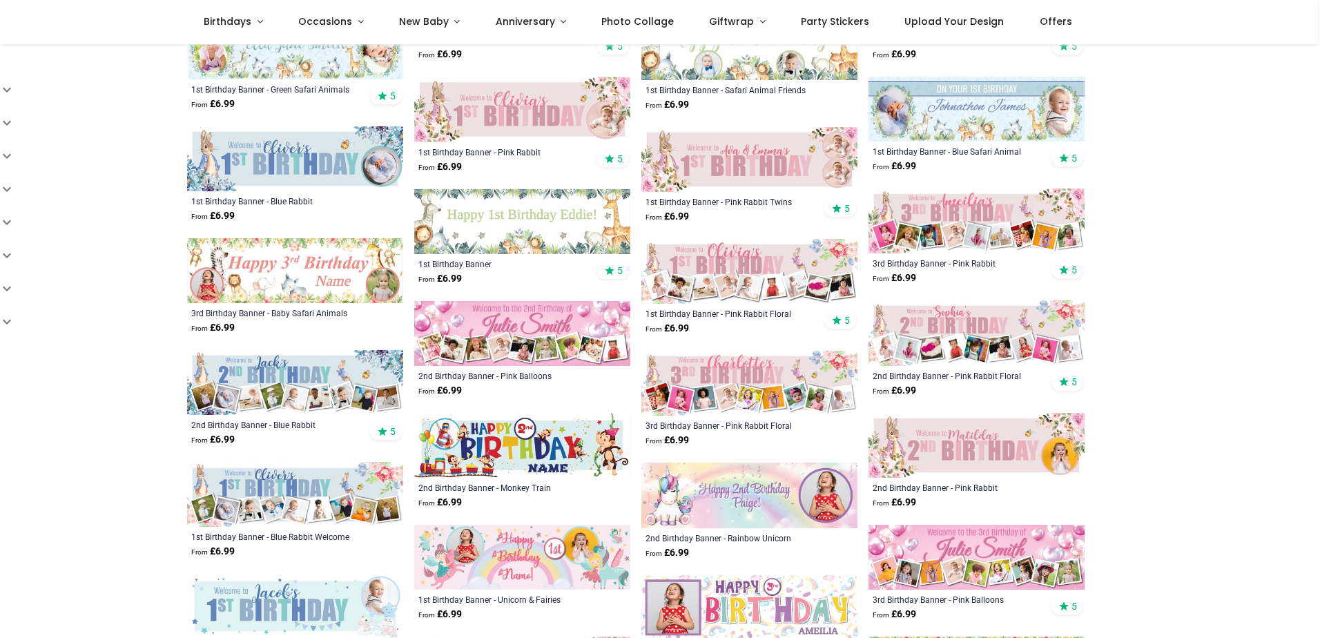
scroll to position [483, 0]
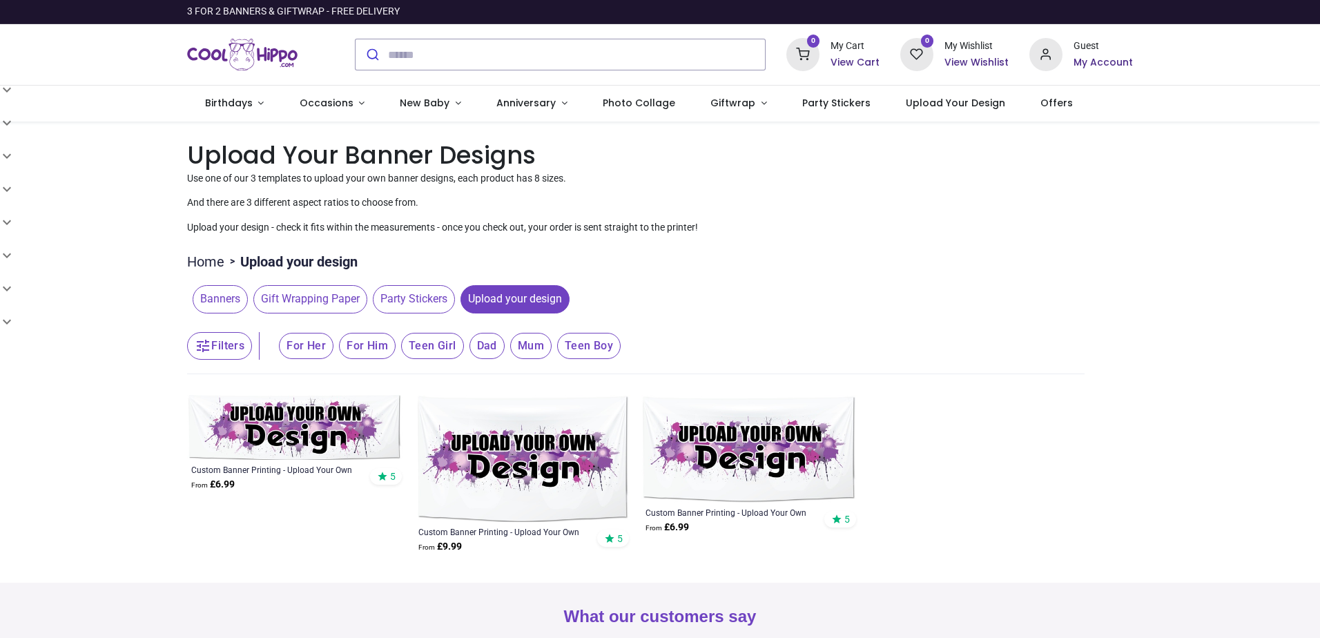
click at [506, 486] on img at bounding box center [522, 458] width 216 height 127
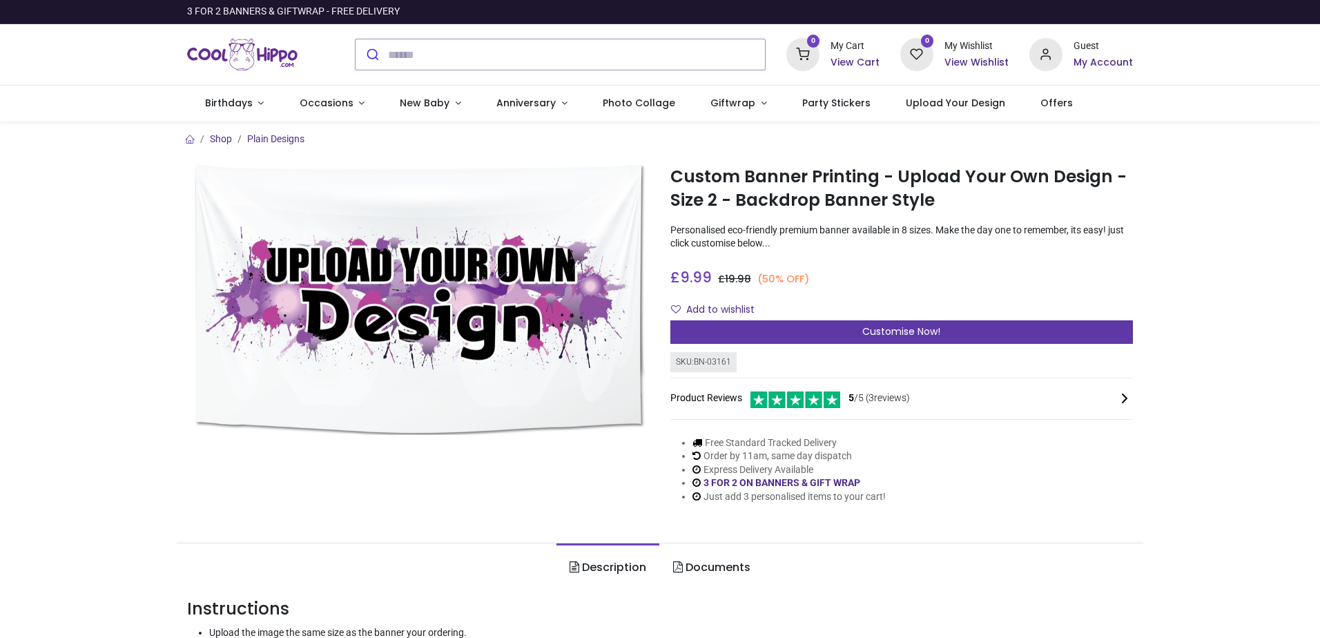
click at [908, 336] on span "Customise Now!" at bounding box center [901, 331] width 78 height 14
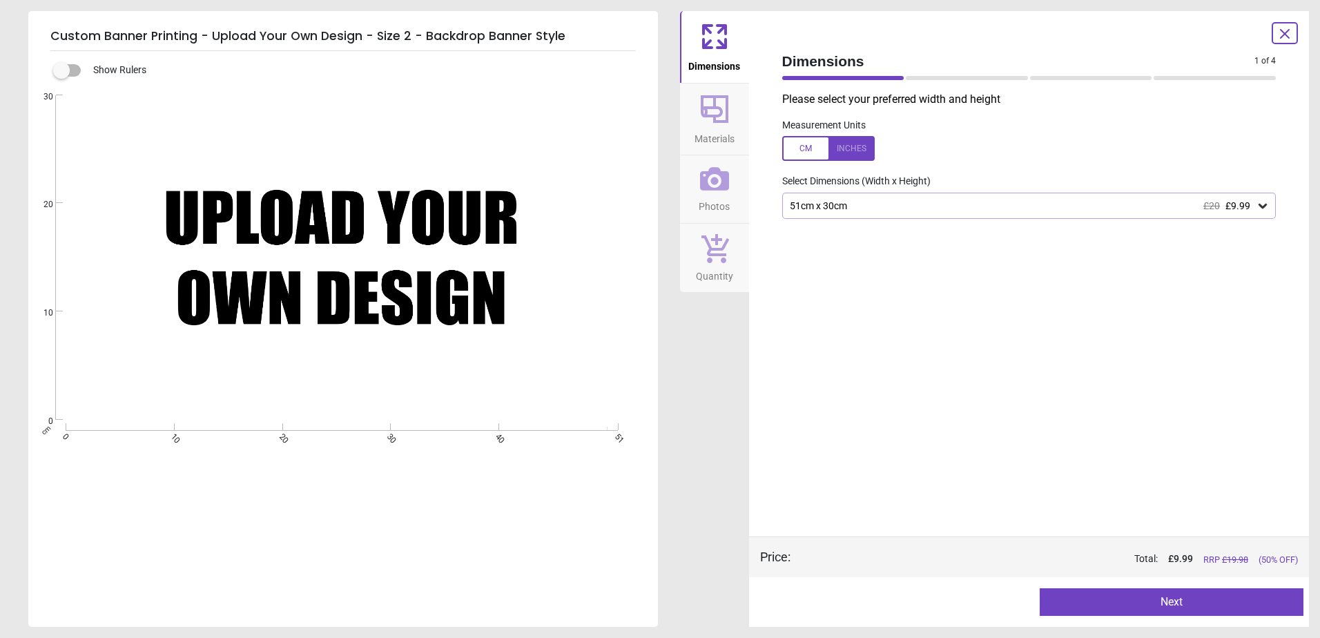
click at [917, 202] on div "51cm x 30cm £20 £9.99" at bounding box center [1022, 206] width 468 height 12
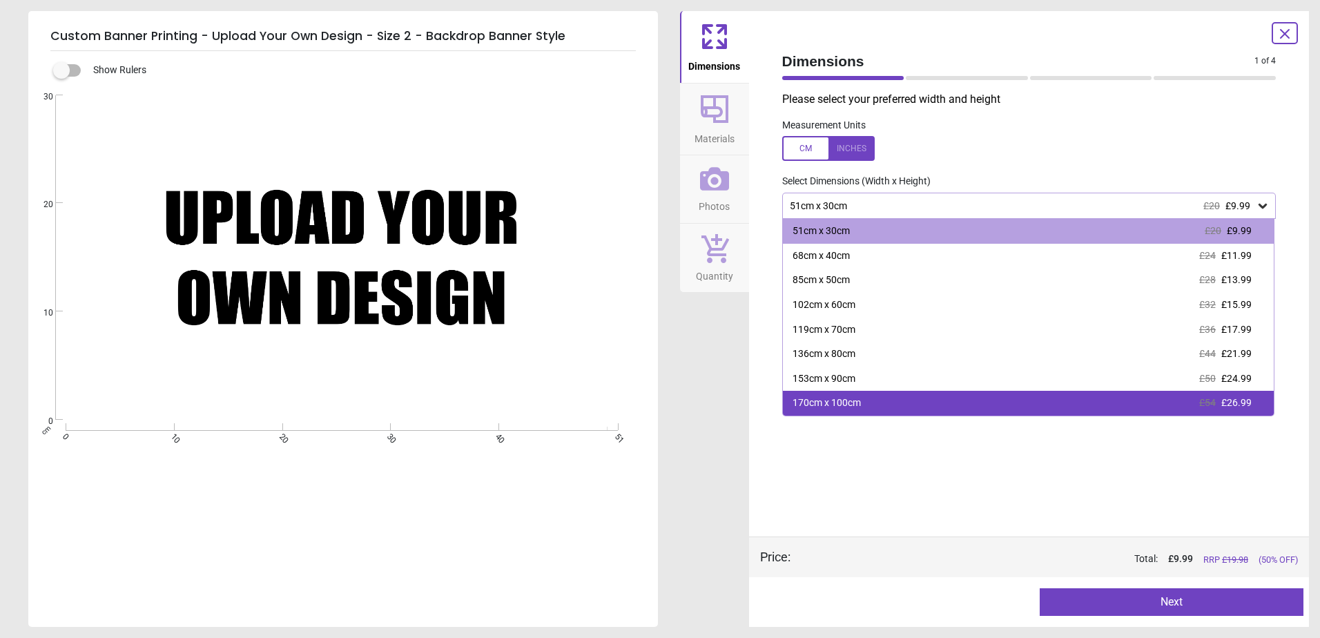
click at [869, 407] on div "170cm x 100cm £54 £26.99" at bounding box center [1028, 403] width 491 height 25
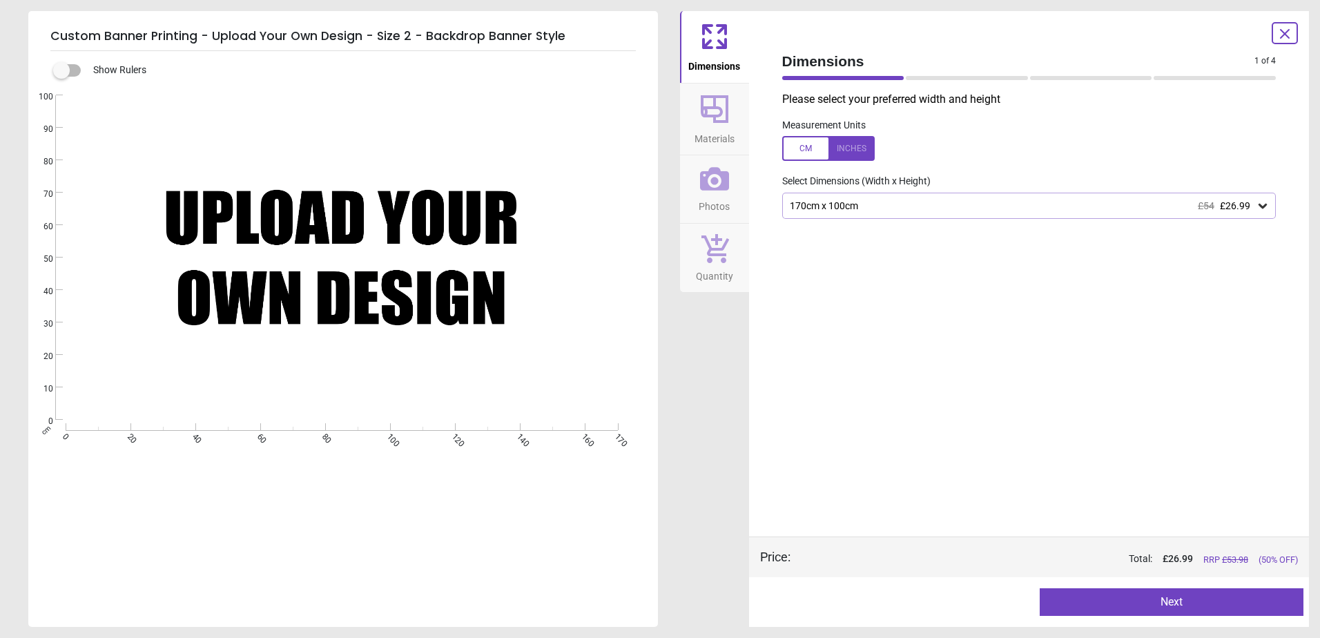
click at [713, 144] on span "Materials" at bounding box center [714, 136] width 40 height 21
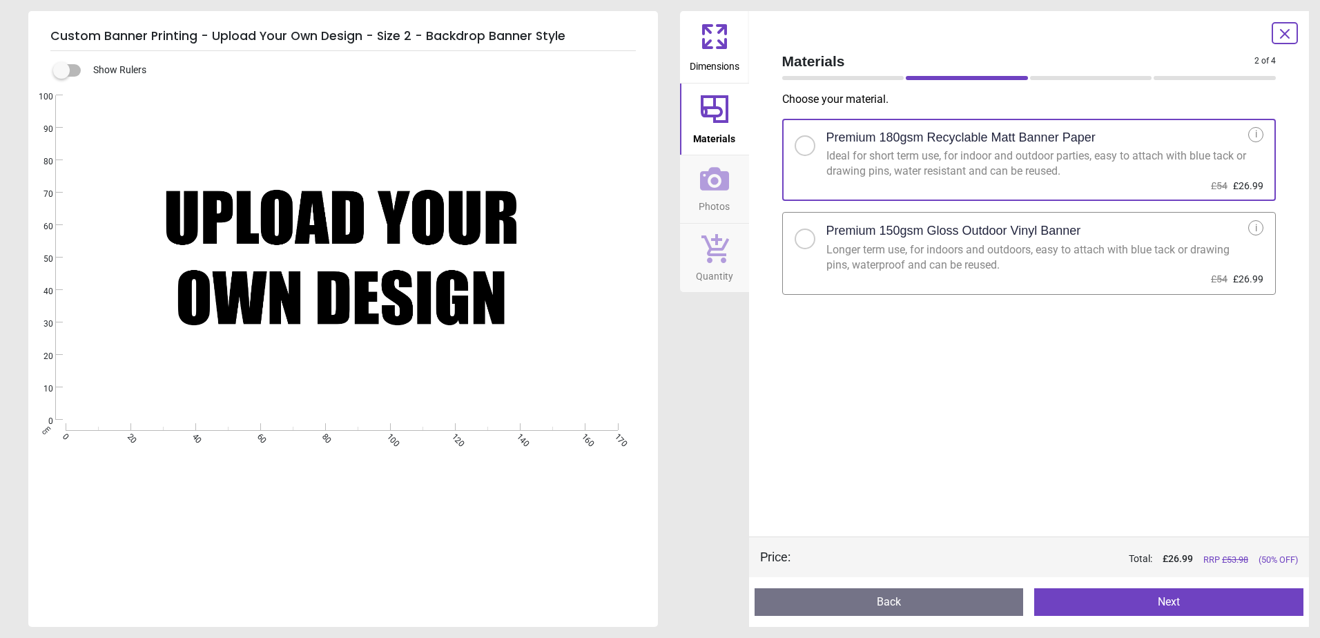
click at [722, 182] on icon at bounding box center [714, 178] width 29 height 23
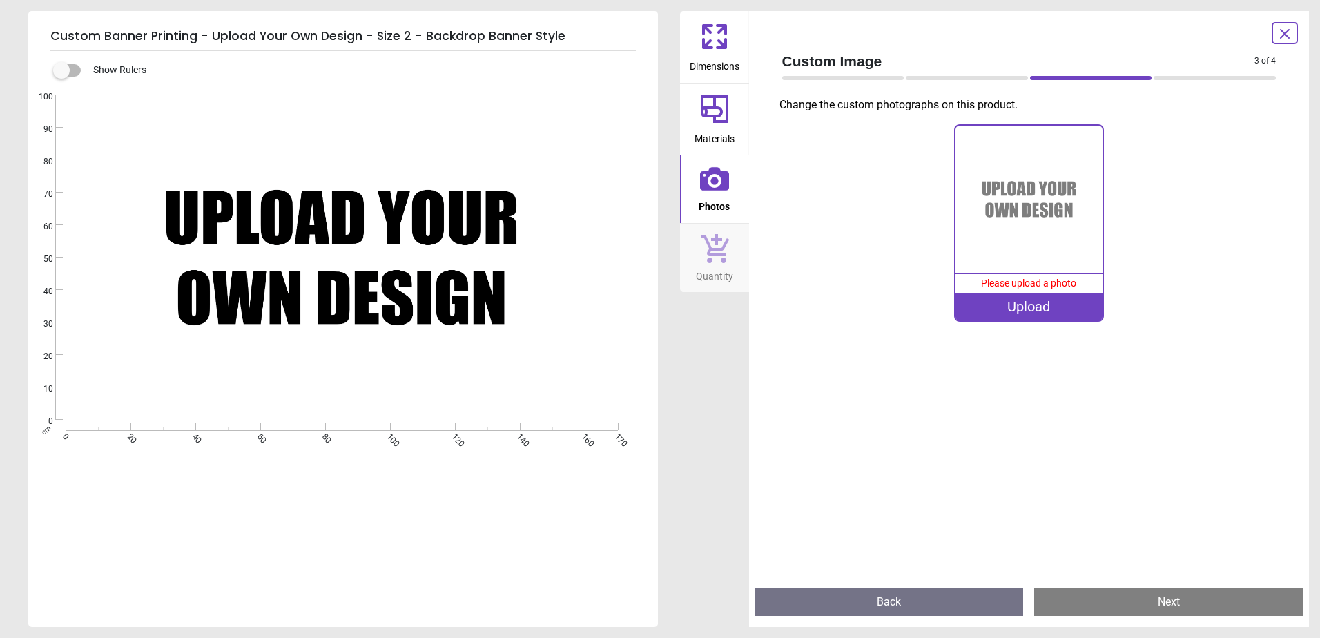
click at [1028, 308] on div "Upload" at bounding box center [1028, 307] width 147 height 28
click at [61, 70] on label at bounding box center [61, 70] width 0 height 0
click at [71, 62] on div "Show Rulers" at bounding box center [359, 70] width 596 height 17
click at [61, 70] on label at bounding box center [61, 70] width 0 height 0
